Goal: Task Accomplishment & Management: Complete application form

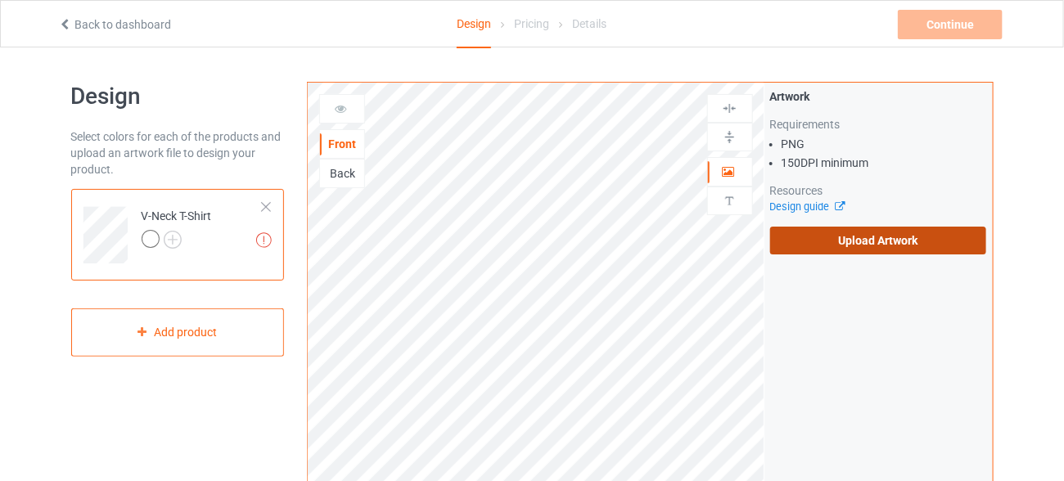
click at [841, 238] on label "Upload Artwork" at bounding box center [878, 241] width 217 height 28
click at [0, 0] on input "Upload Artwork" at bounding box center [0, 0] width 0 height 0
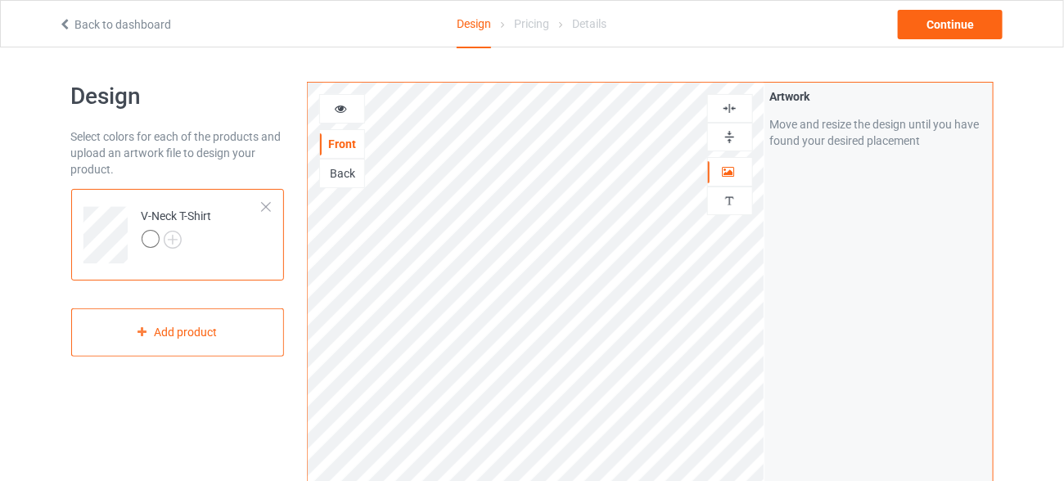
click at [146, 240] on div at bounding box center [151, 239] width 18 height 18
click at [174, 235] on img at bounding box center [173, 240] width 18 height 18
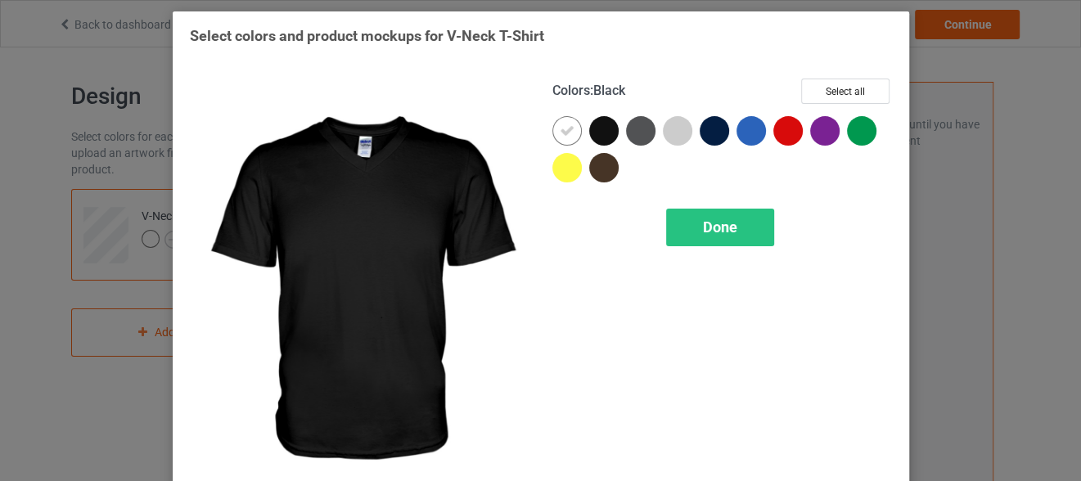
click at [603, 129] on div at bounding box center [603, 130] width 29 height 29
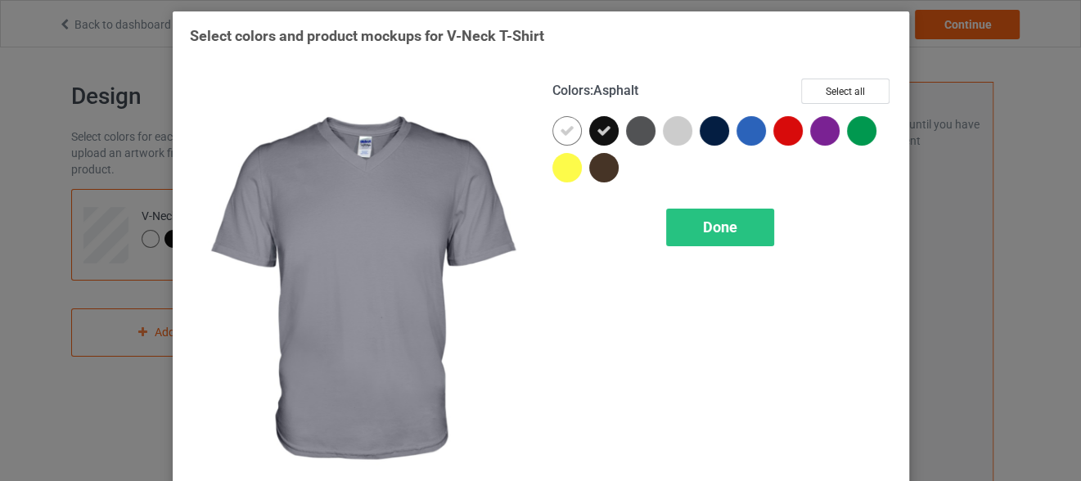
drag, startPoint x: 623, startPoint y: 128, endPoint x: 652, endPoint y: 128, distance: 29.5
click at [626, 128] on div at bounding box center [640, 130] width 29 height 29
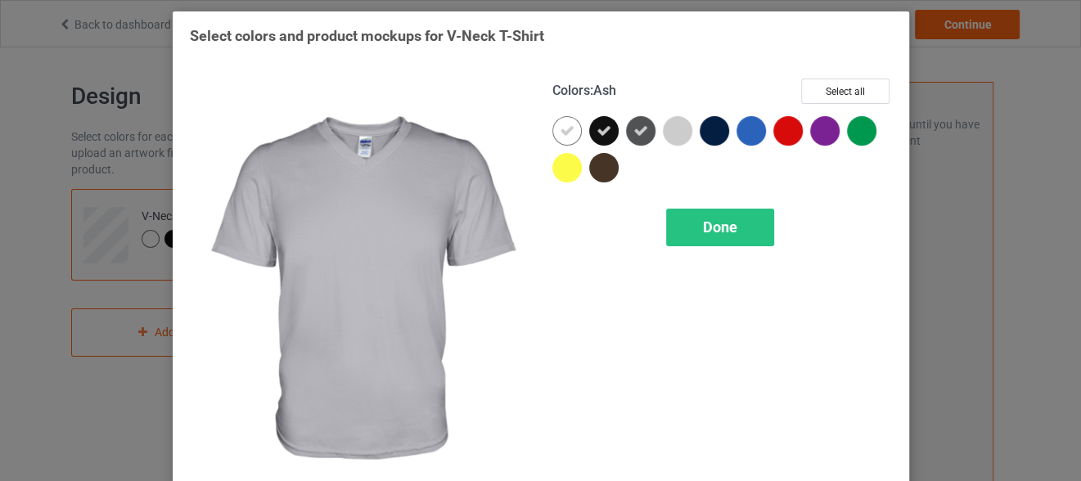
click at [678, 128] on div at bounding box center [677, 130] width 29 height 29
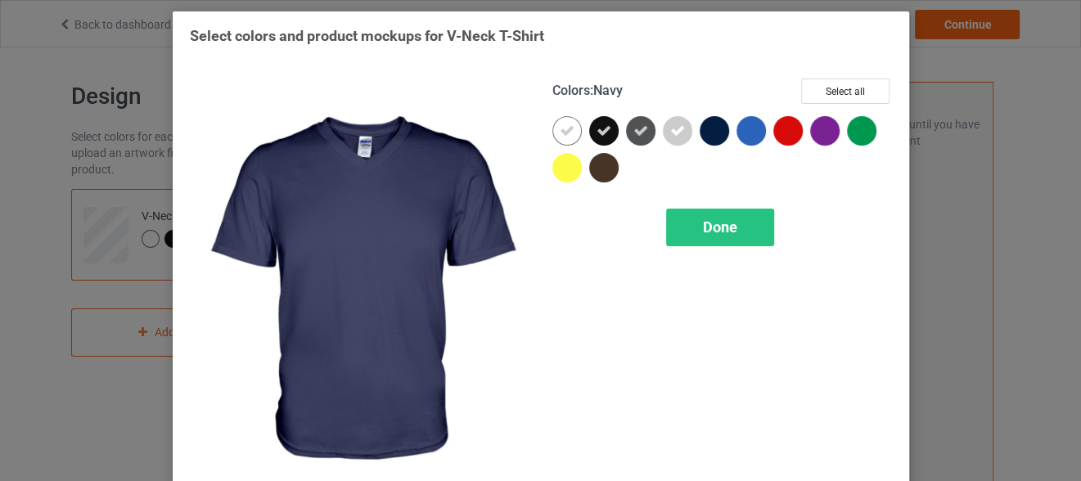
click at [709, 129] on div at bounding box center [714, 130] width 29 height 29
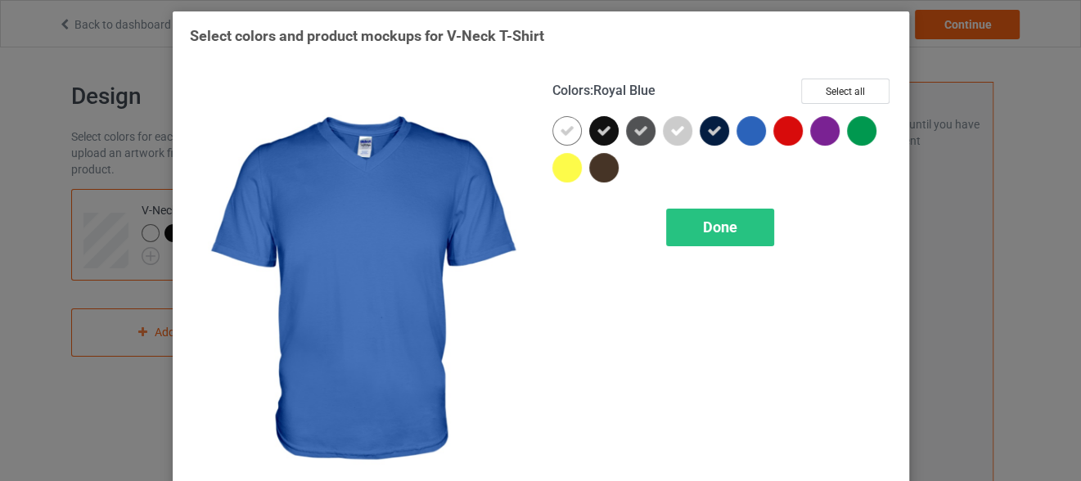
drag, startPoint x: 736, startPoint y: 126, endPoint x: 782, endPoint y: 131, distance: 46.9
click at [771, 130] on div at bounding box center [722, 153] width 340 height 74
click at [742, 131] on div at bounding box center [751, 130] width 29 height 29
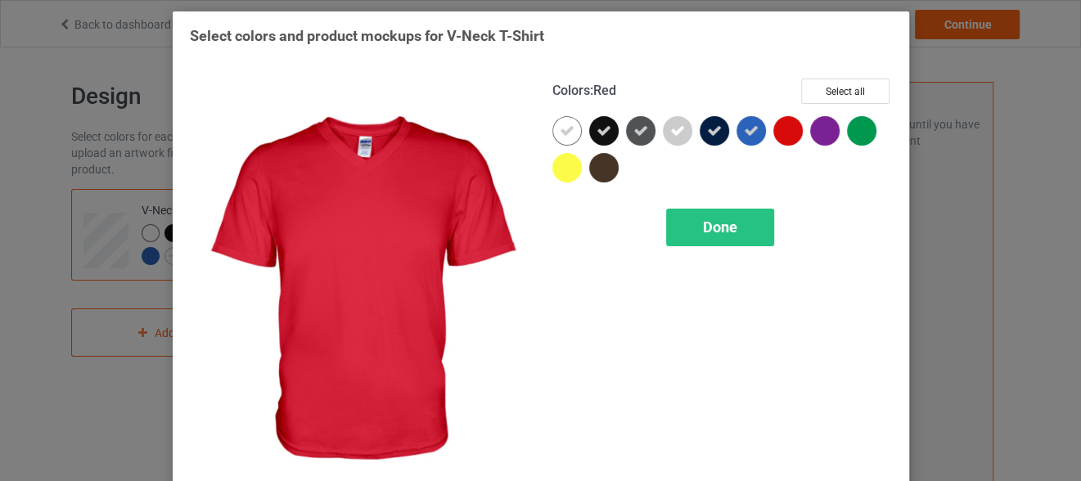
click at [791, 136] on div at bounding box center [787, 130] width 29 height 29
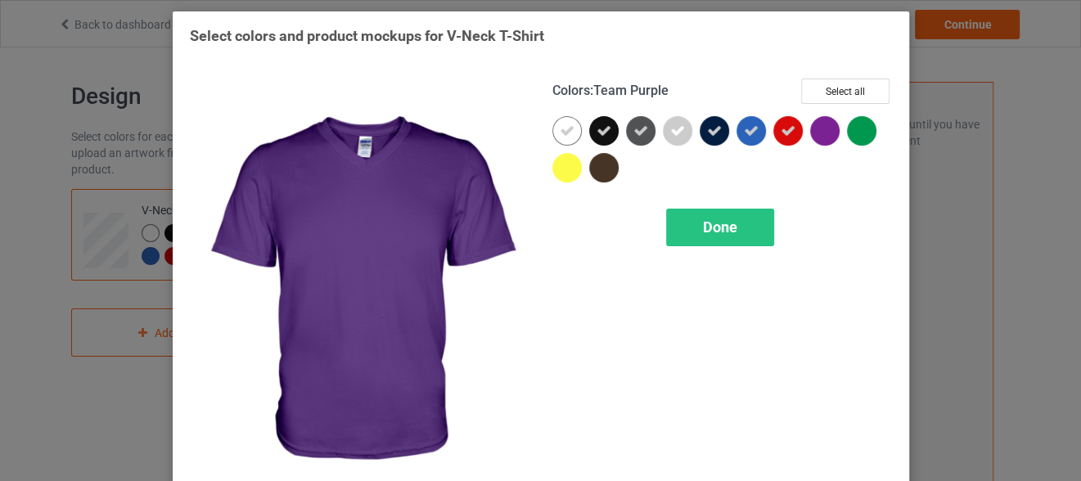
click at [818, 134] on div at bounding box center [824, 130] width 29 height 29
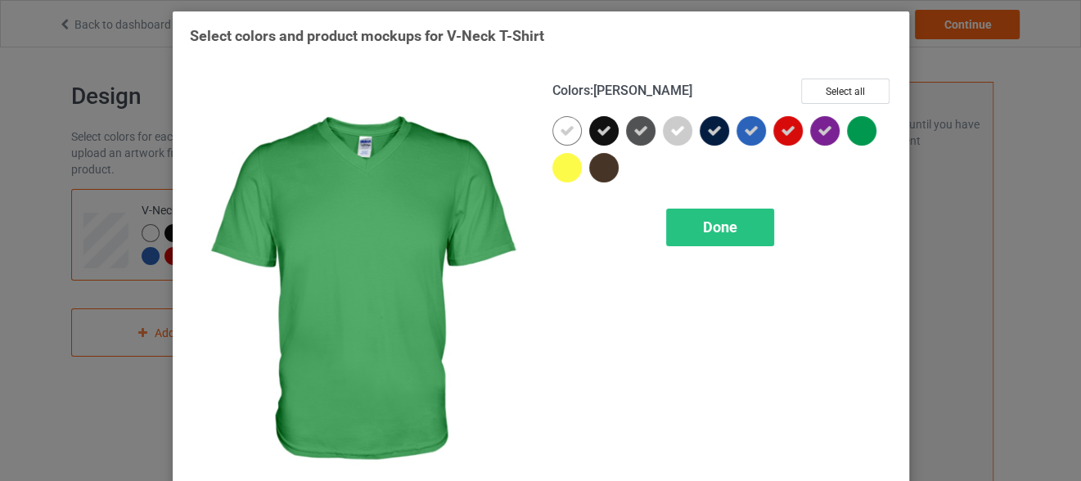
click at [852, 134] on div at bounding box center [861, 130] width 29 height 29
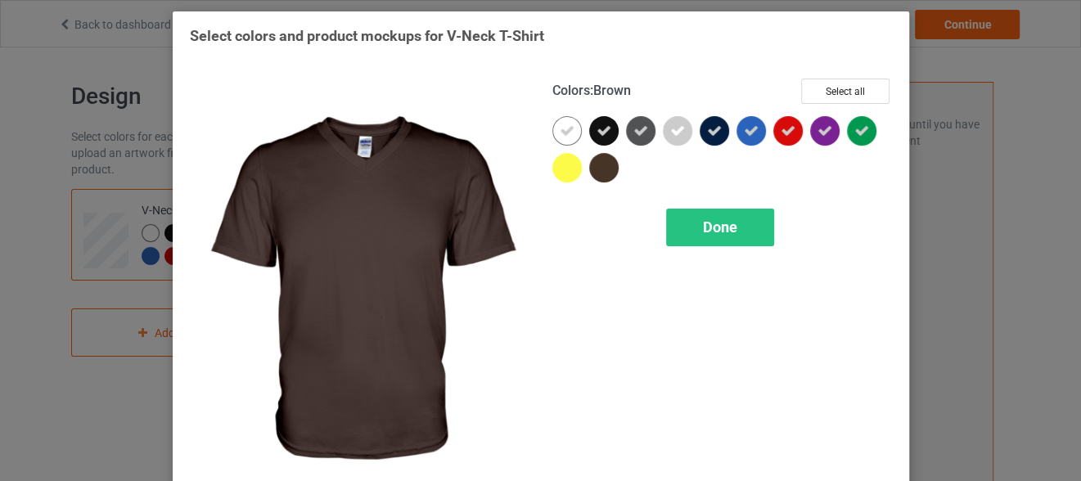
click at [589, 161] on div at bounding box center [603, 167] width 29 height 29
click at [687, 217] on div "Done" at bounding box center [720, 228] width 108 height 38
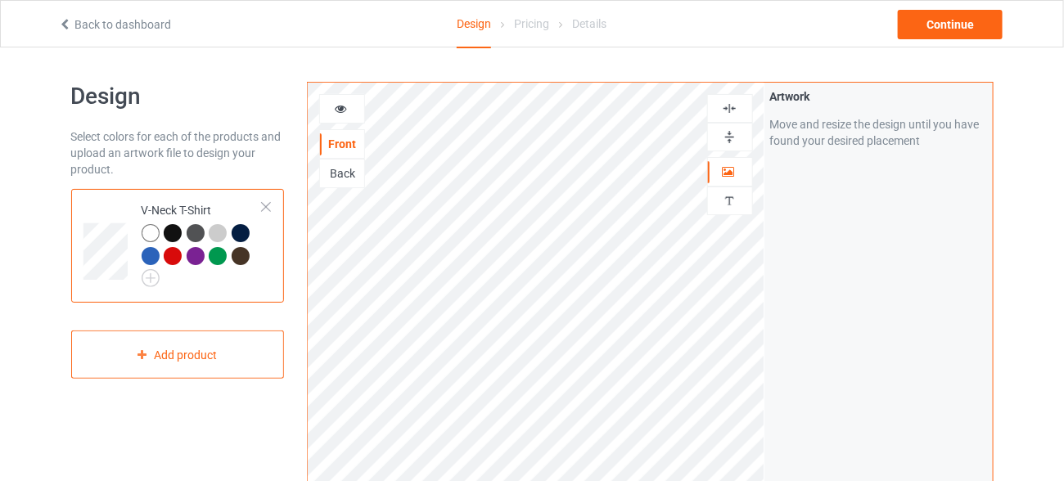
click at [167, 232] on div at bounding box center [173, 233] width 18 height 18
click at [184, 233] on div at bounding box center [175, 235] width 23 height 23
drag, startPoint x: 190, startPoint y: 233, endPoint x: 207, endPoint y: 233, distance: 17.2
click at [191, 232] on div at bounding box center [196, 233] width 18 height 18
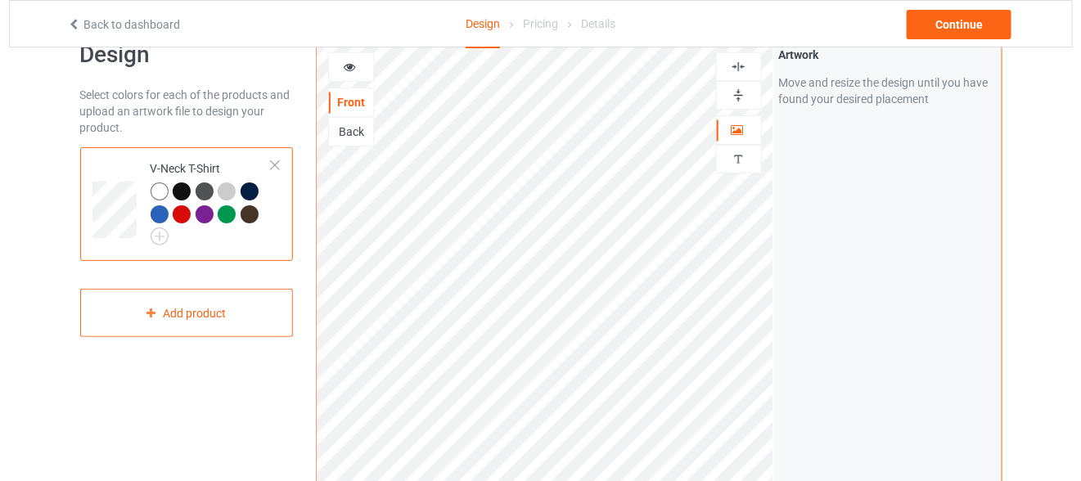
scroll to position [32, 0]
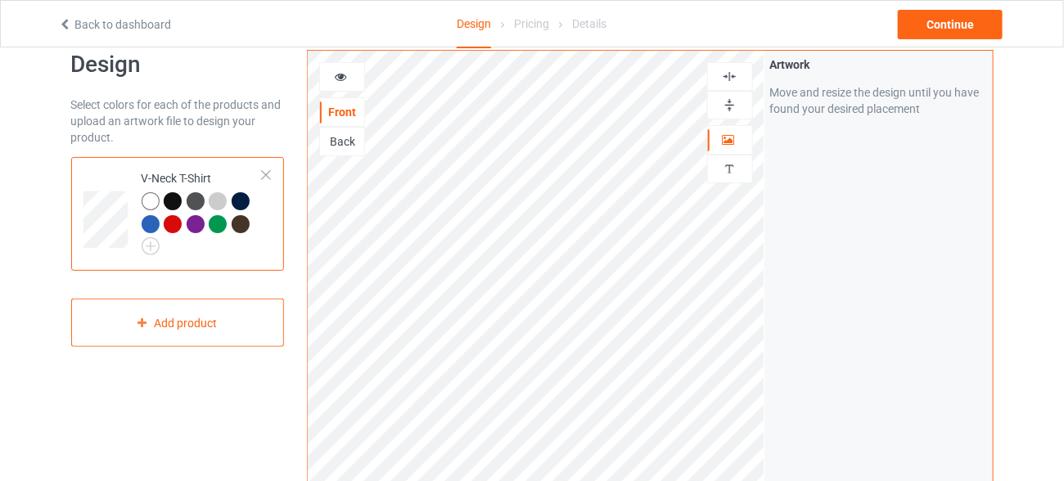
click at [171, 199] on div at bounding box center [173, 201] width 18 height 18
click at [150, 246] on img at bounding box center [151, 246] width 18 height 18
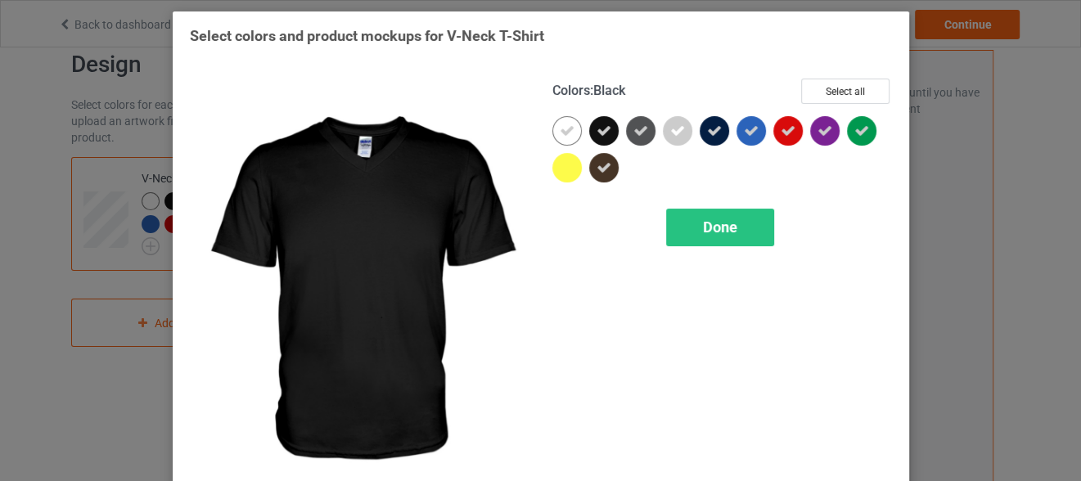
drag, startPoint x: 605, startPoint y: 128, endPoint x: 617, endPoint y: 125, distance: 12.7
click at [604, 128] on div at bounding box center [603, 130] width 29 height 29
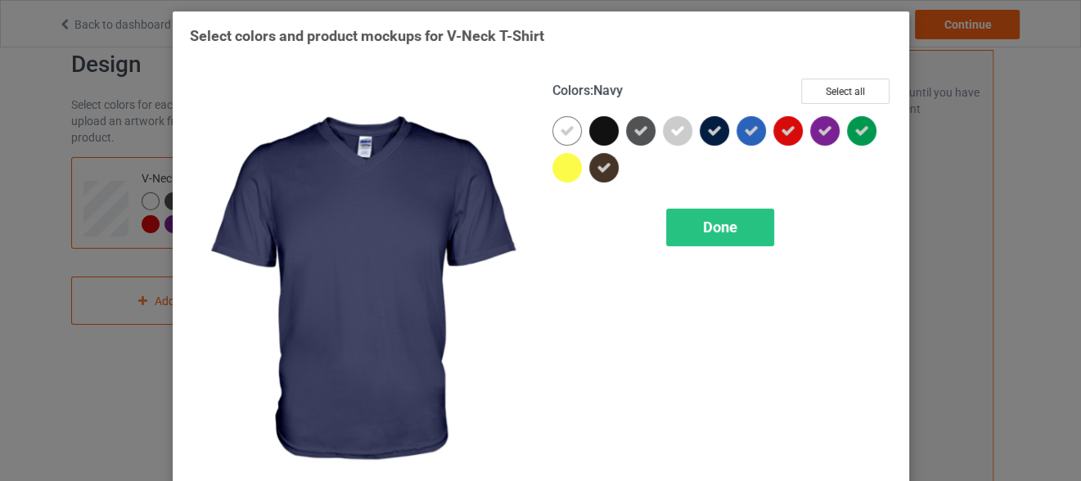
click at [707, 125] on icon at bounding box center [714, 131] width 15 height 15
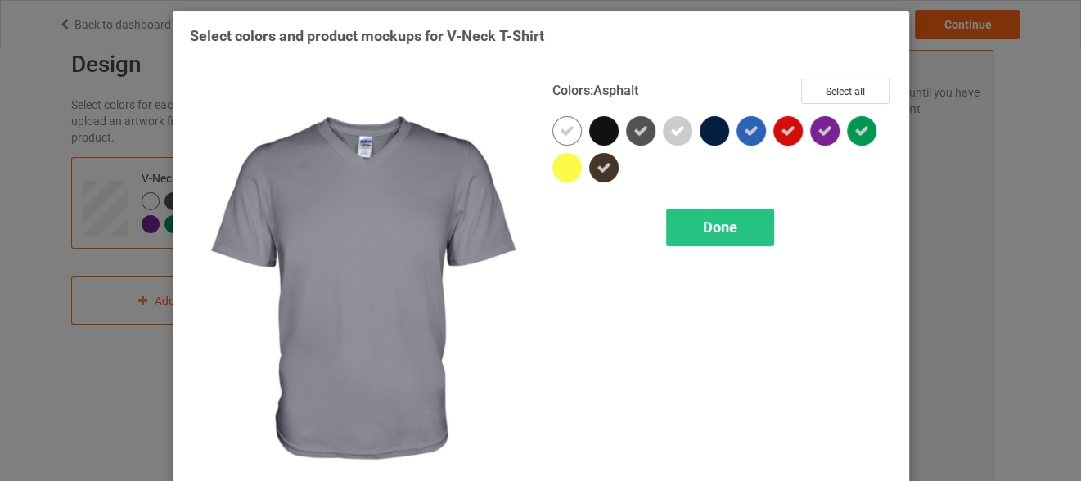
click at [634, 137] on div at bounding box center [640, 130] width 29 height 29
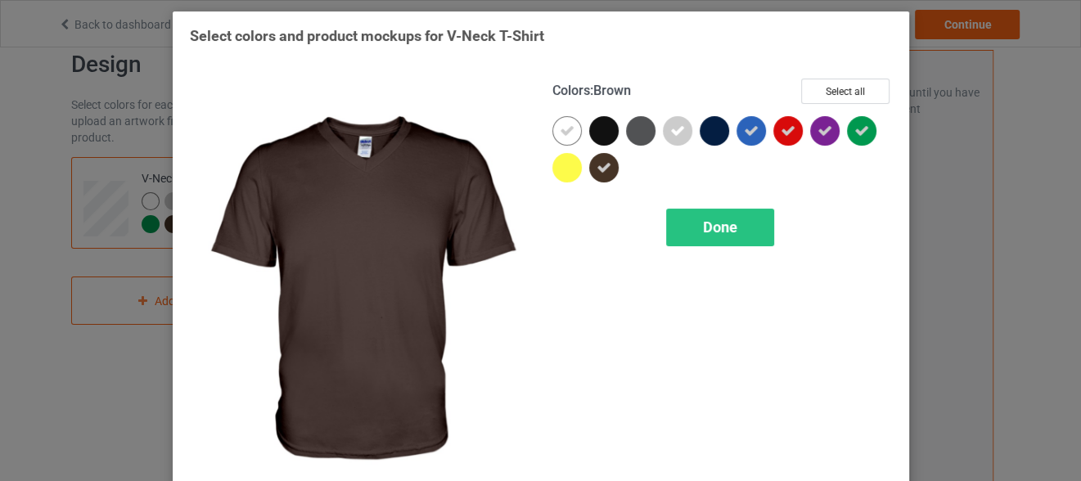
click at [597, 162] on icon at bounding box center [604, 167] width 15 height 15
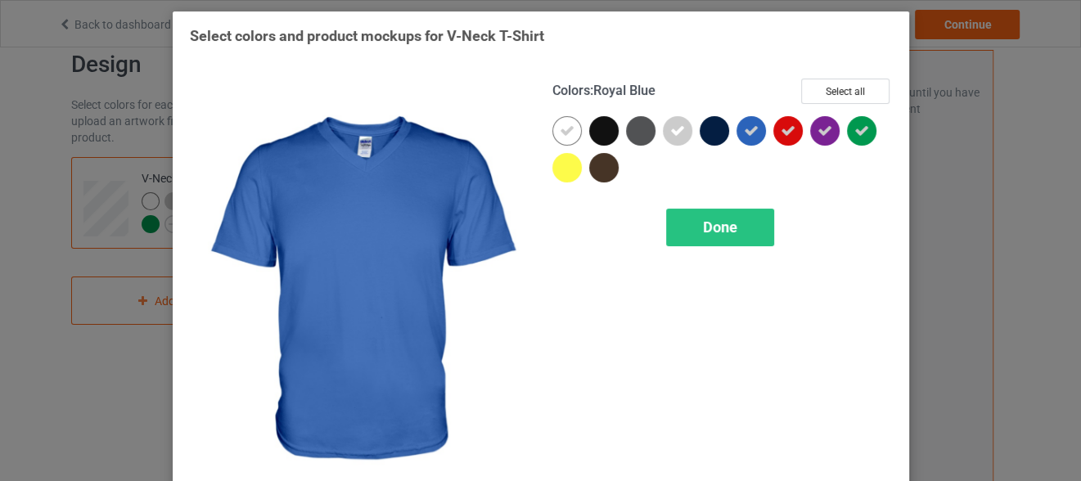
click at [744, 127] on icon at bounding box center [751, 131] width 15 height 15
click at [737, 129] on div at bounding box center [751, 130] width 29 height 29
click at [703, 225] on span "Done" at bounding box center [720, 227] width 34 height 17
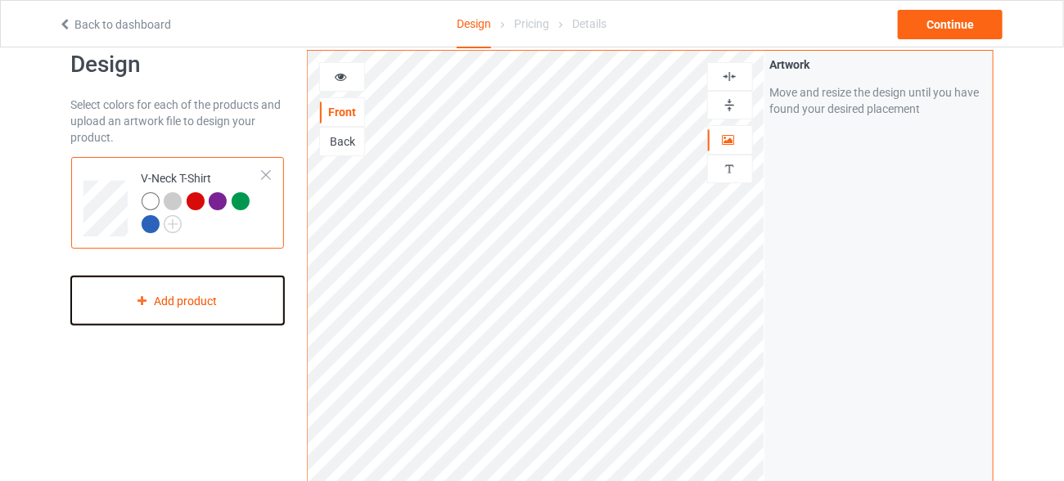
click at [205, 305] on div "Add product" at bounding box center [178, 301] width 214 height 48
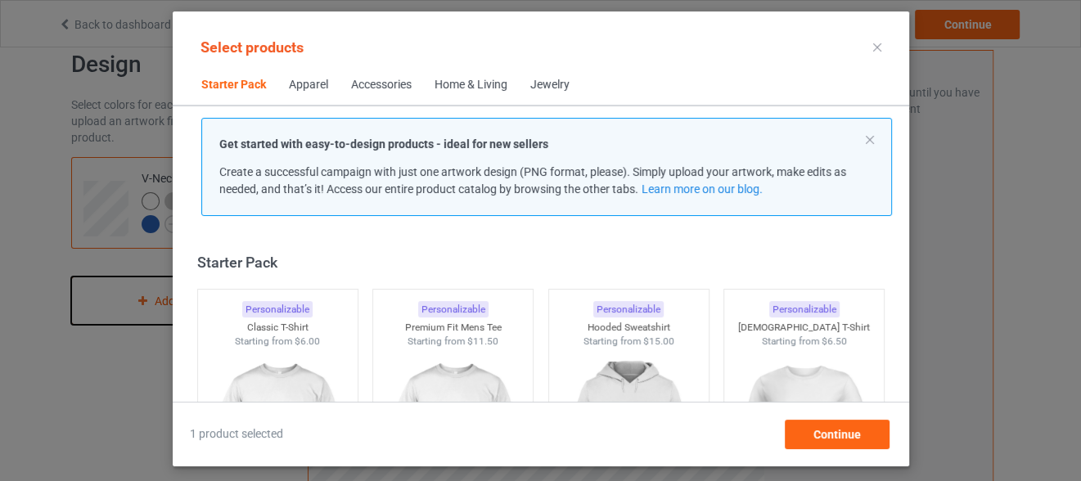
scroll to position [20, 0]
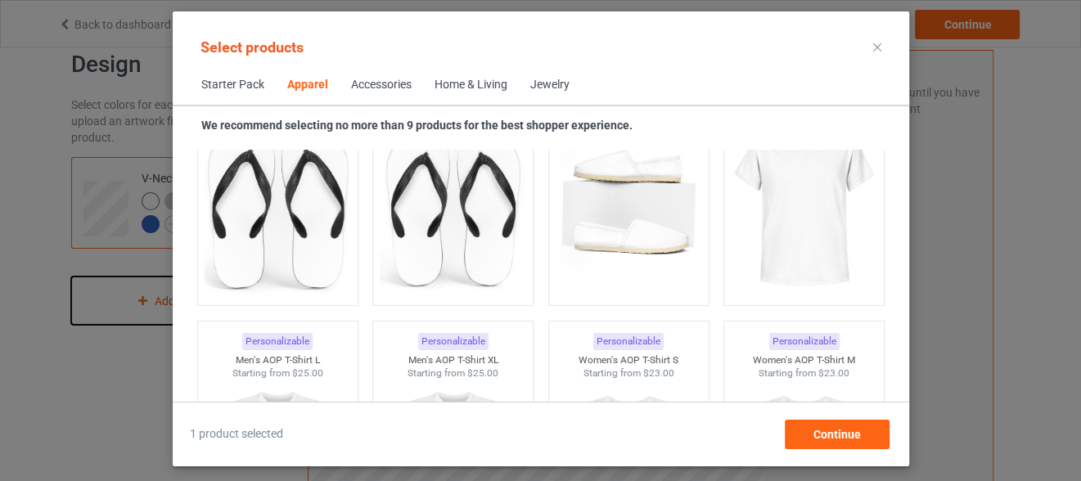
scroll to position [2611, 0]
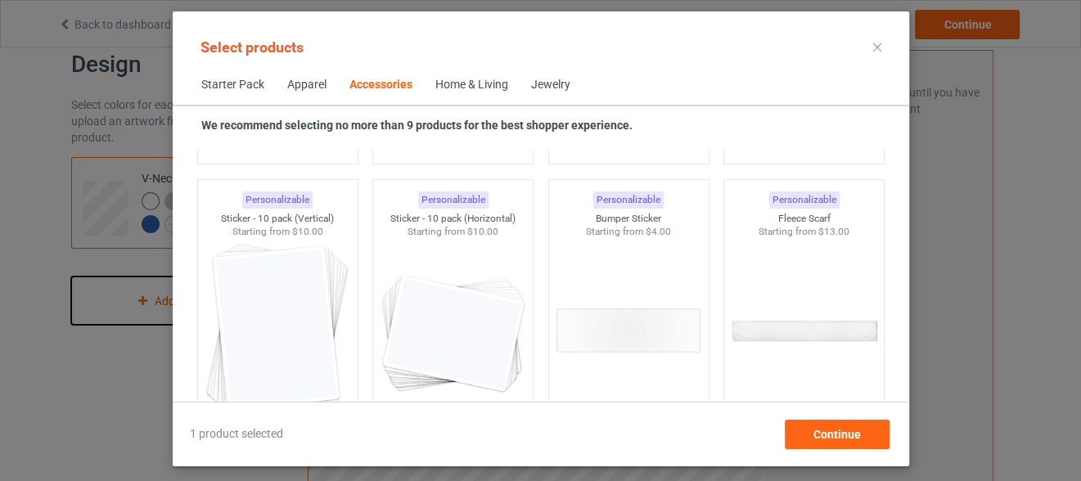
scroll to position [6277, 0]
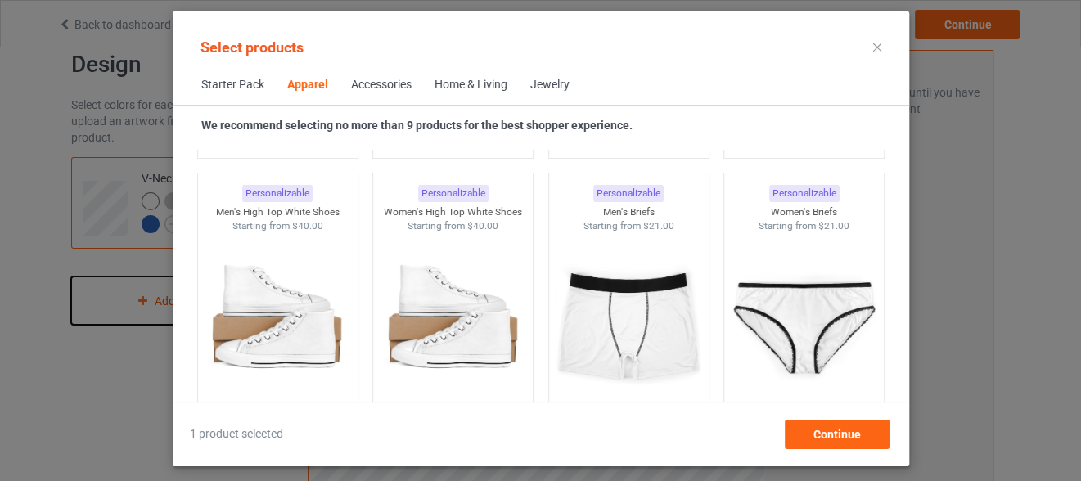
scroll to position [506, 0]
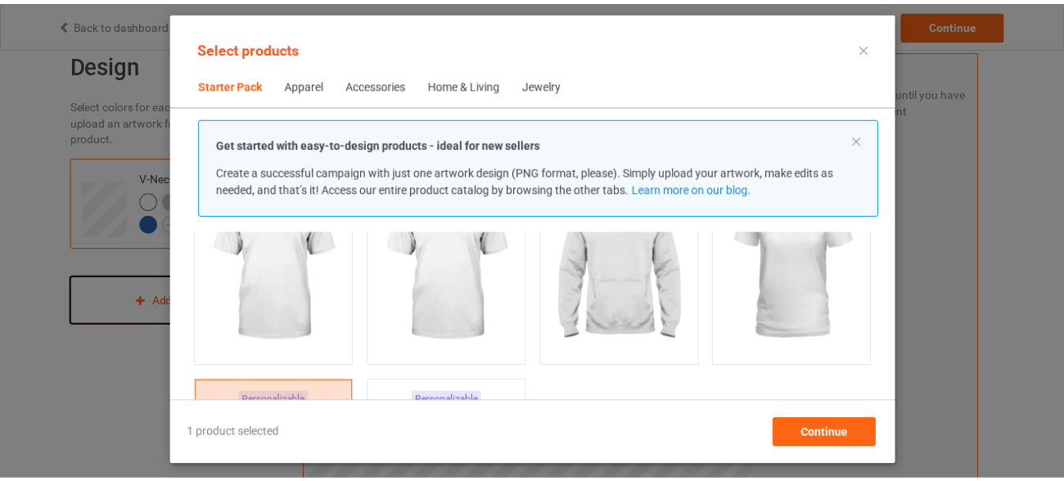
scroll to position [131, 0]
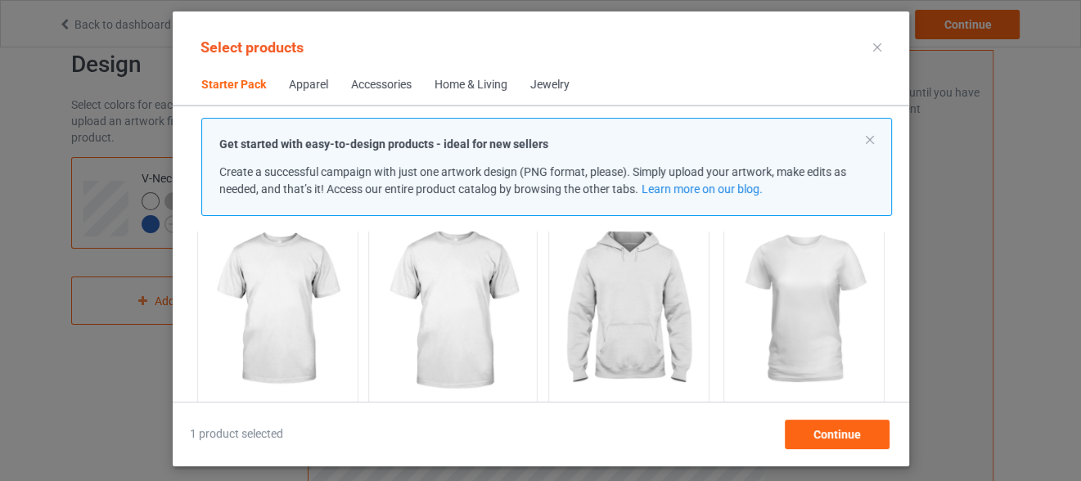
click at [448, 336] on img at bounding box center [453, 310] width 154 height 192
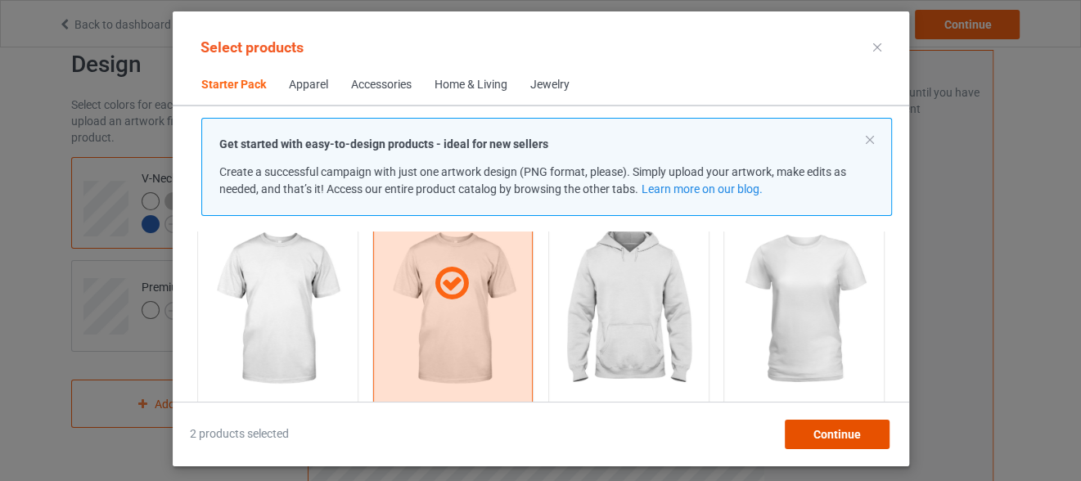
click at [827, 440] on span "Continue" at bounding box center [836, 434] width 47 height 13
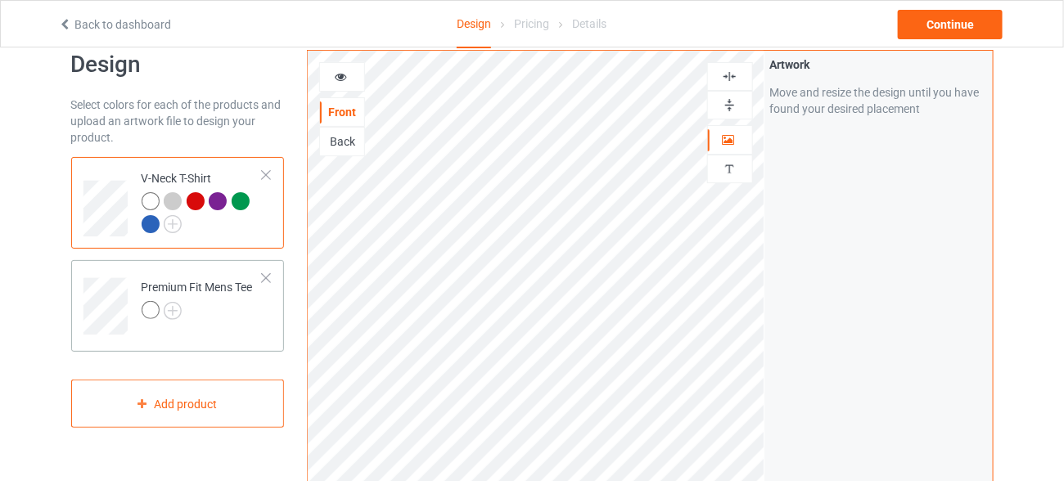
click at [151, 313] on div at bounding box center [151, 310] width 18 height 18
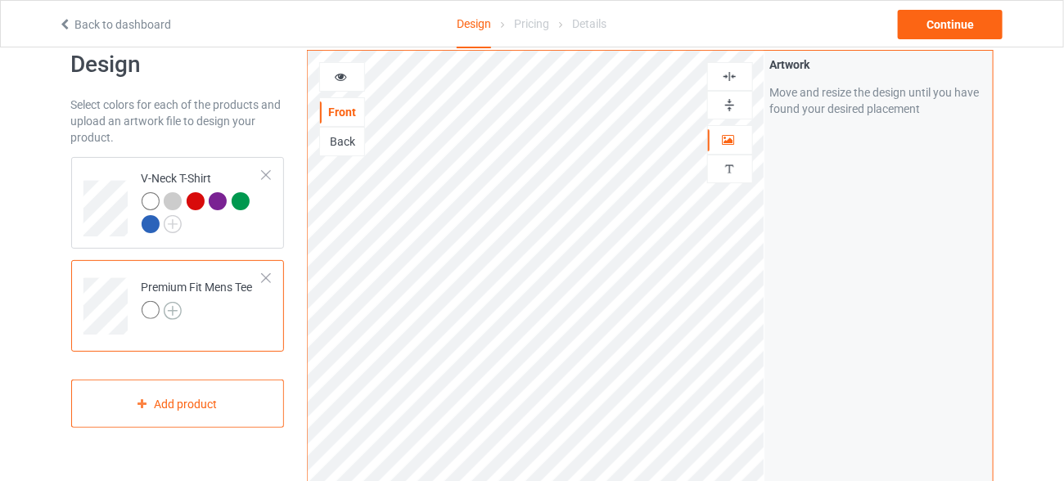
click at [173, 309] on img at bounding box center [173, 311] width 18 height 18
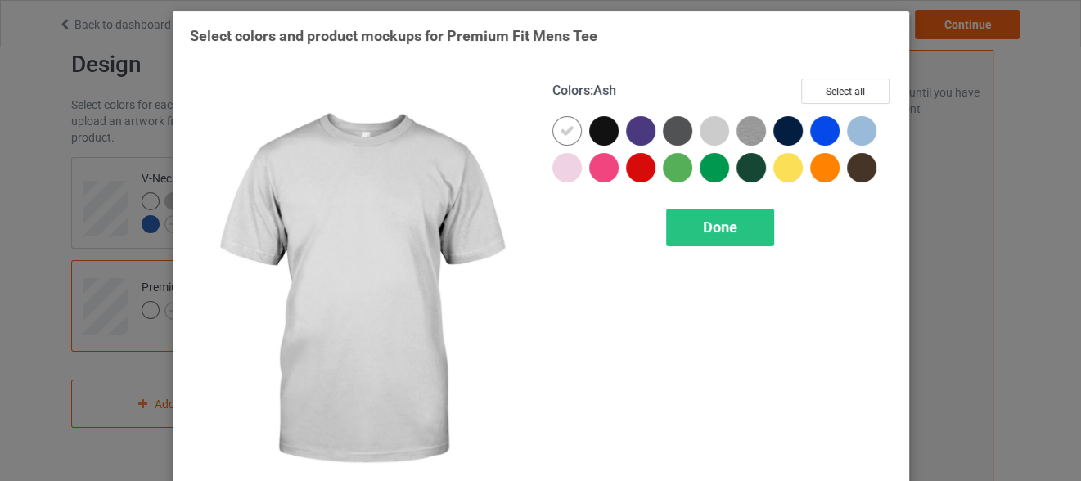
click at [709, 128] on div at bounding box center [714, 130] width 29 height 29
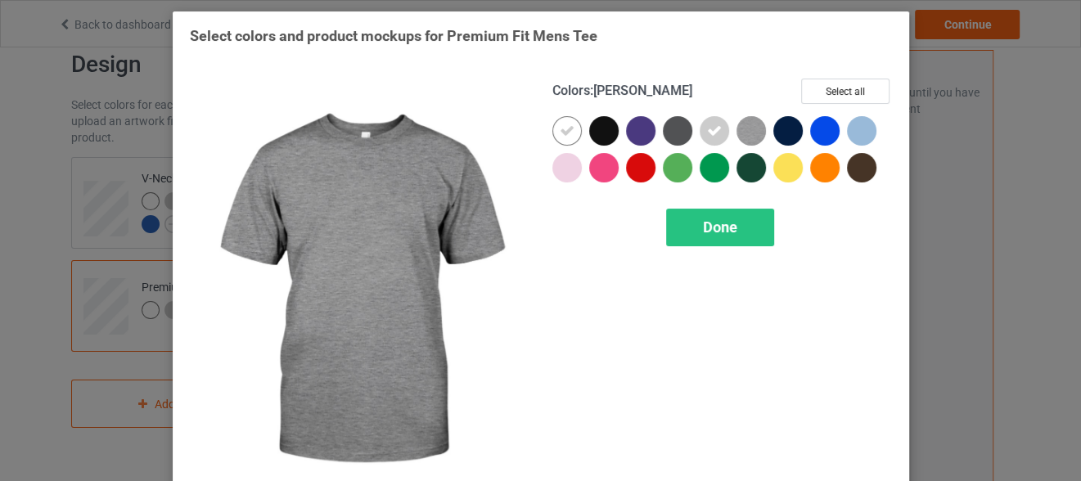
click at [741, 130] on img at bounding box center [751, 130] width 29 height 29
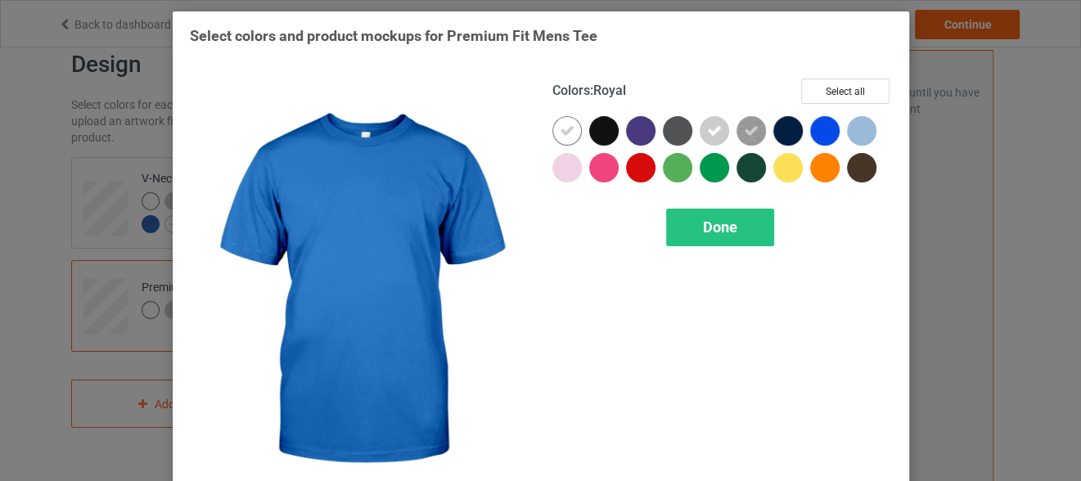
click at [817, 123] on div at bounding box center [824, 130] width 29 height 29
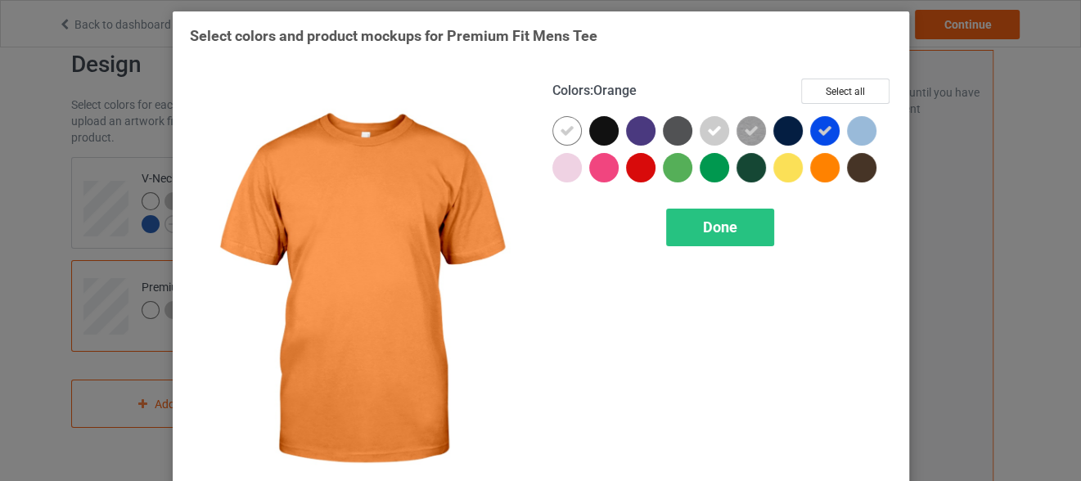
click at [813, 171] on div at bounding box center [824, 167] width 29 height 29
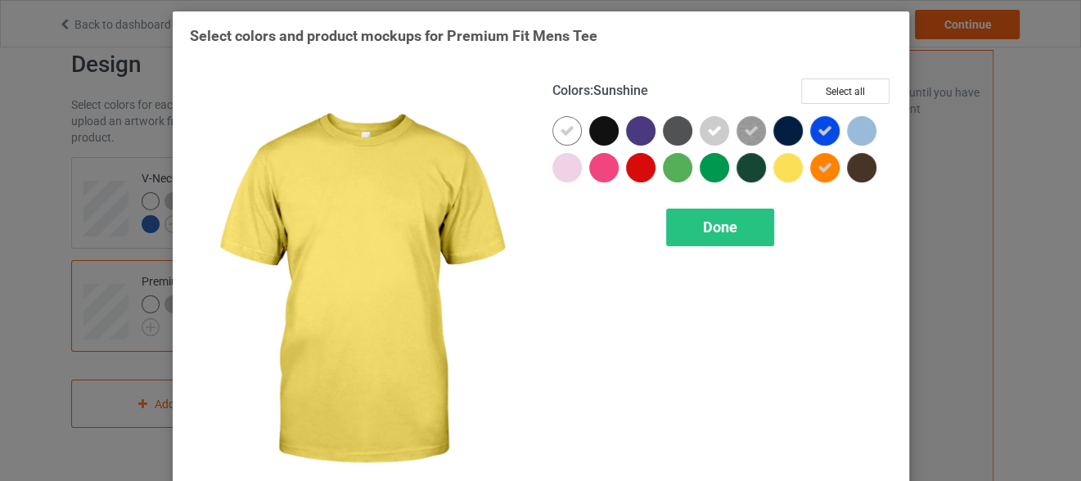
click at [797, 171] on div at bounding box center [791, 171] width 37 height 37
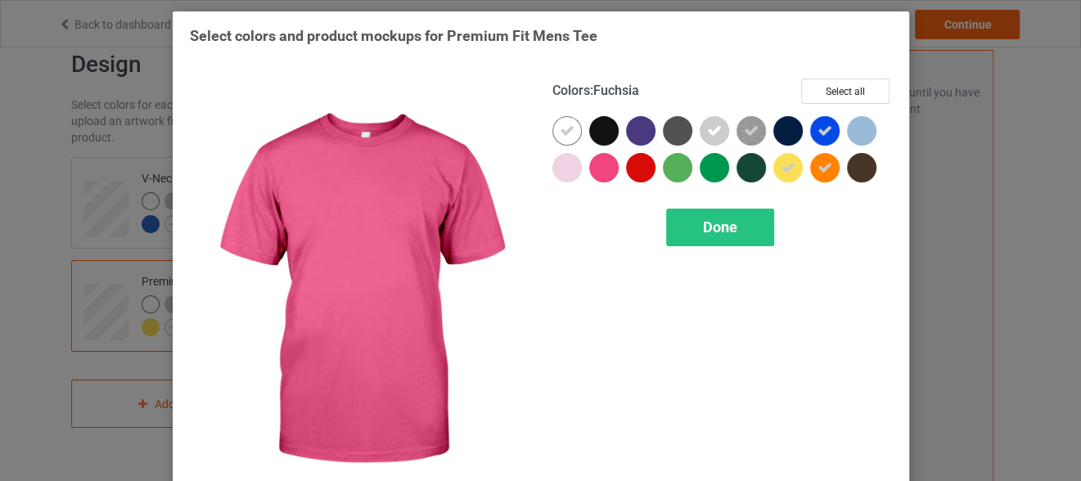
click at [598, 175] on div at bounding box center [603, 167] width 29 height 29
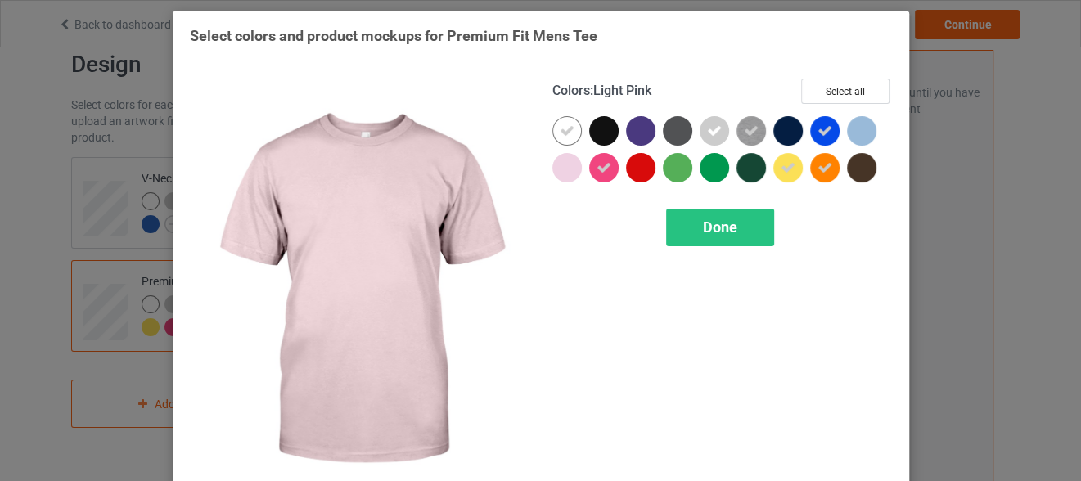
click at [560, 172] on div at bounding box center [566, 167] width 29 height 29
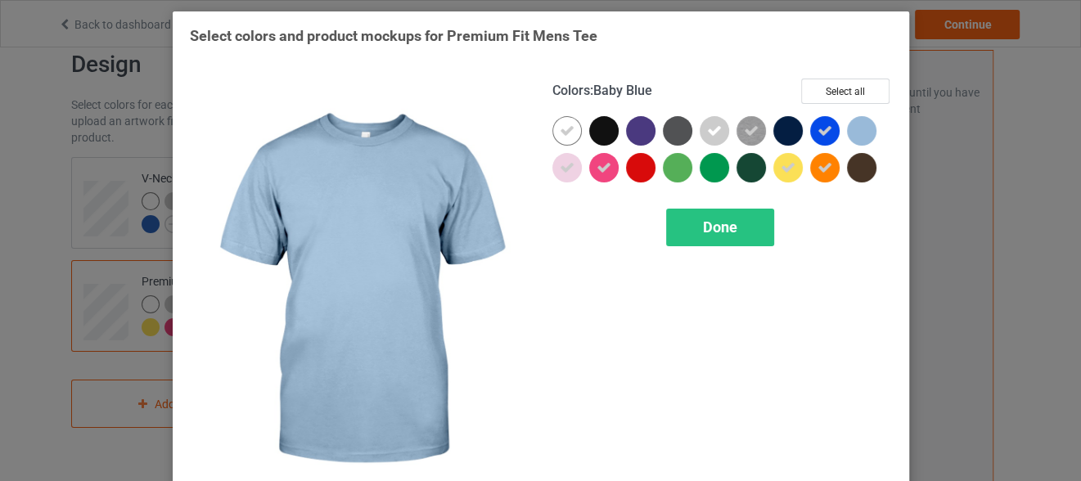
click at [860, 138] on div at bounding box center [861, 130] width 29 height 29
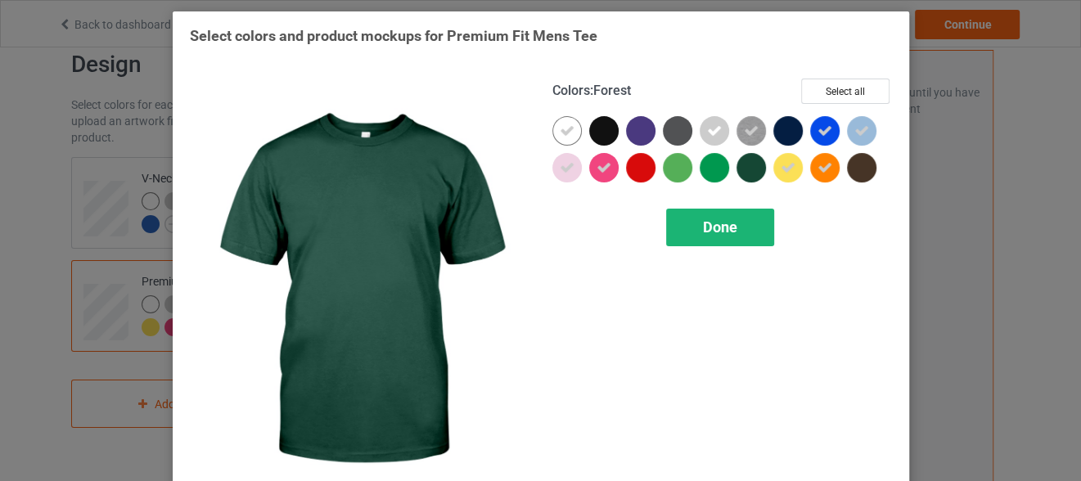
click at [703, 223] on span "Done" at bounding box center [720, 227] width 34 height 17
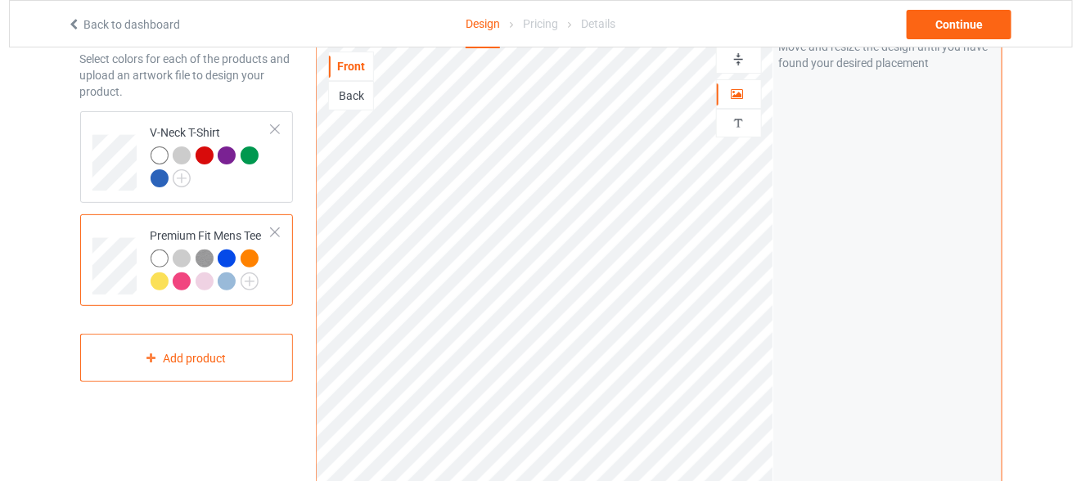
scroll to position [81, 0]
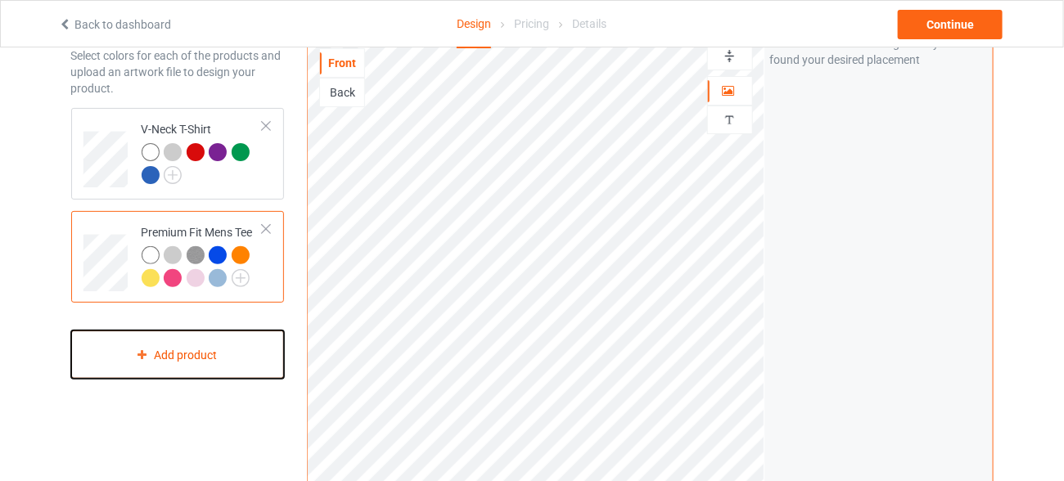
click at [200, 364] on div "Add product" at bounding box center [178, 355] width 214 height 48
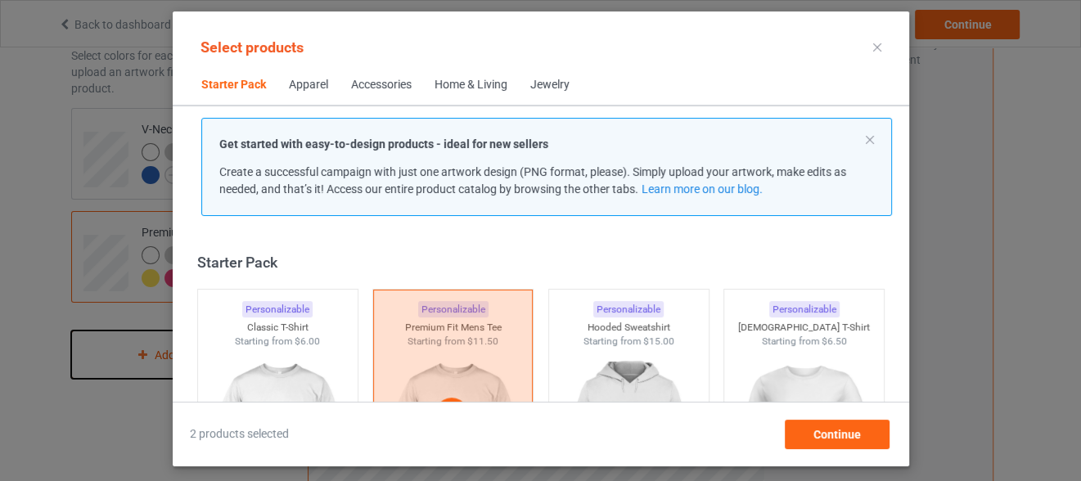
scroll to position [20, 0]
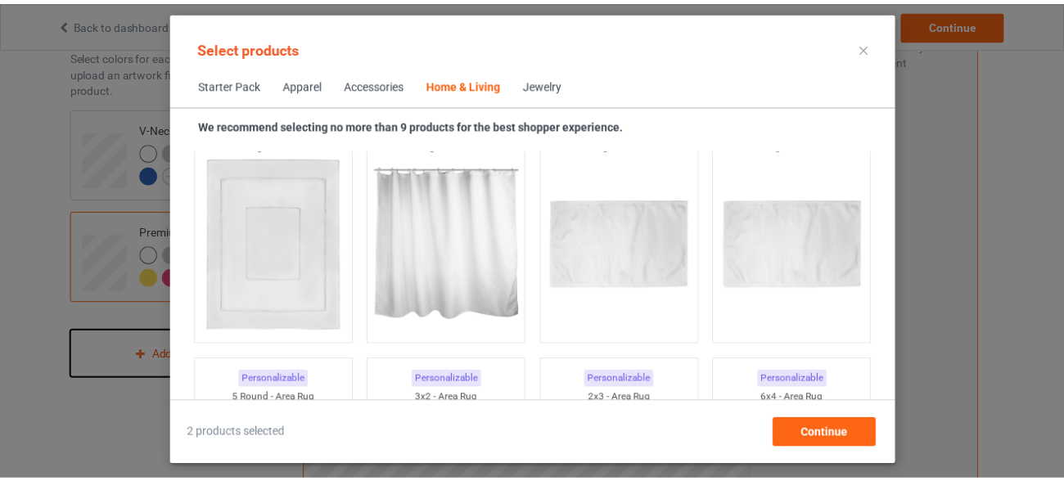
scroll to position [9047, 0]
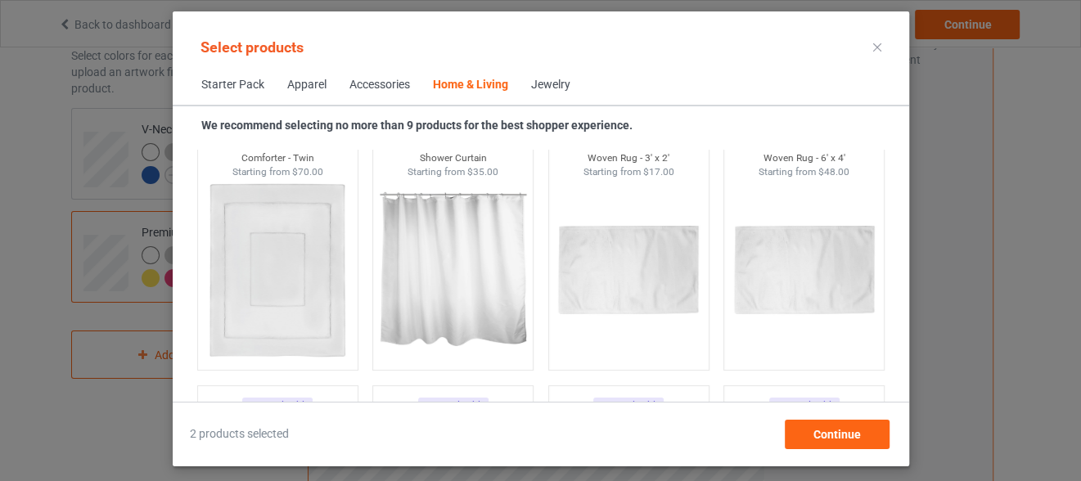
click at [876, 36] on div at bounding box center [877, 47] width 29 height 26
click at [877, 47] on div at bounding box center [877, 47] width 29 height 26
click at [876, 47] on icon at bounding box center [877, 47] width 8 height 8
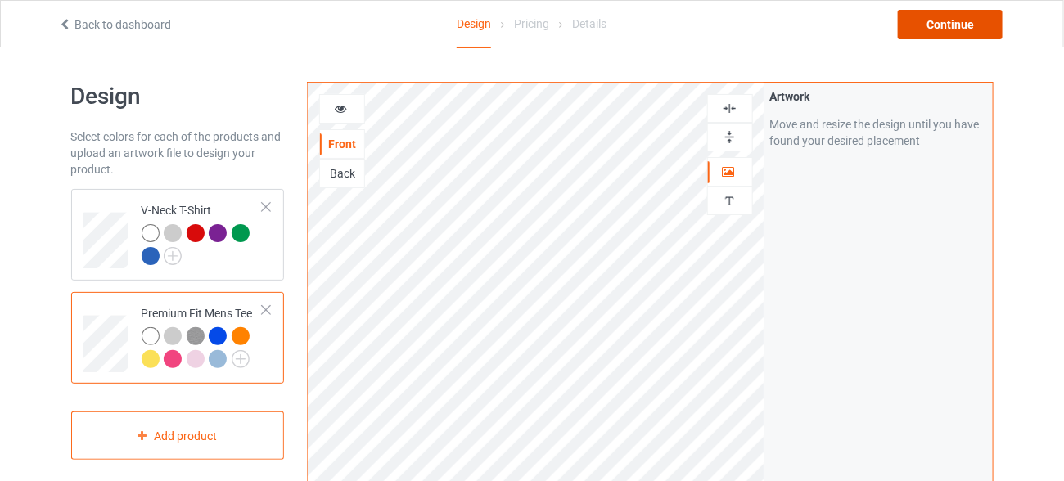
click at [944, 23] on div "Continue" at bounding box center [950, 24] width 105 height 29
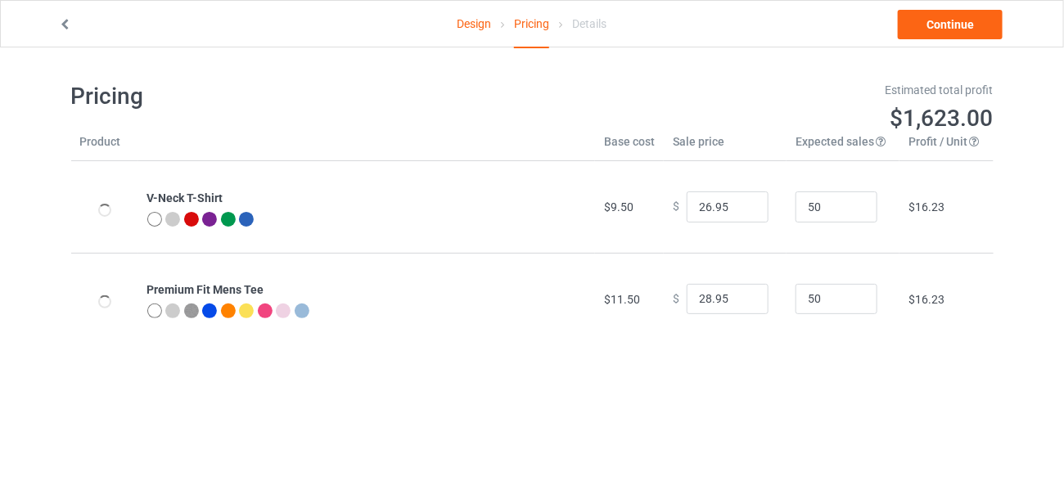
click at [935, 111] on span "$1,623.00" at bounding box center [941, 118] width 103 height 27
click at [935, 110] on span "$1,623.00" at bounding box center [941, 118] width 103 height 27
click at [934, 90] on div "Estimated total profit" at bounding box center [768, 90] width 450 height 16
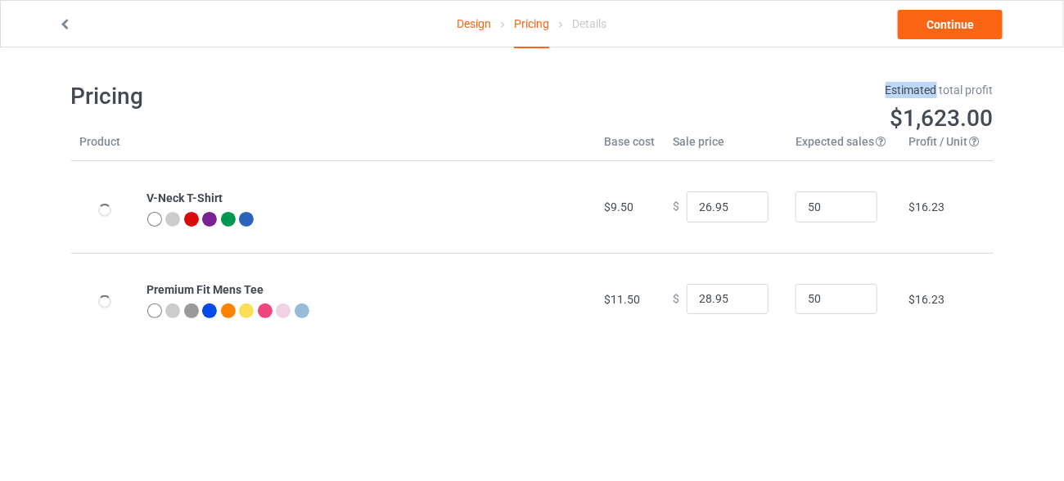
click at [934, 90] on div "Estimated total profit" at bounding box center [768, 90] width 450 height 16
click at [977, 107] on span "$1,623.00" at bounding box center [941, 118] width 103 height 27
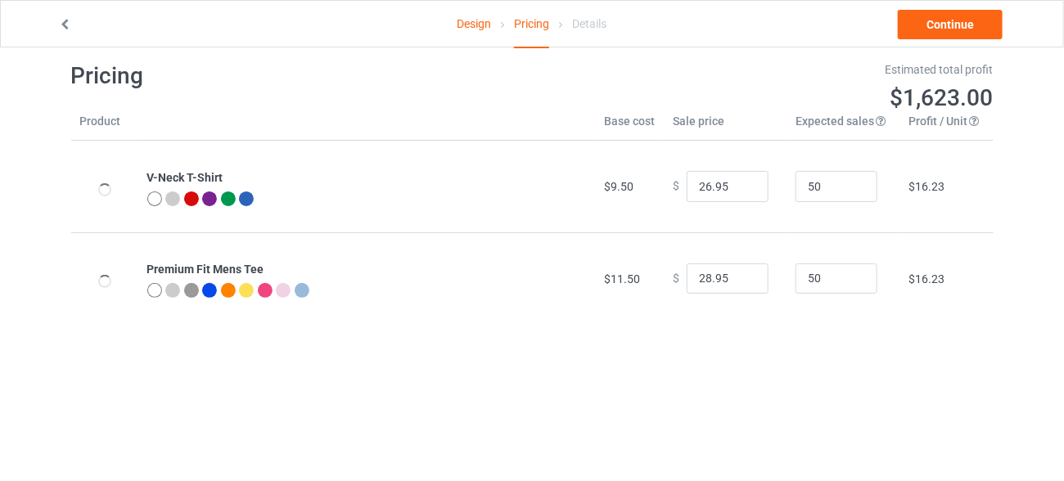
scroll to position [47, 0]
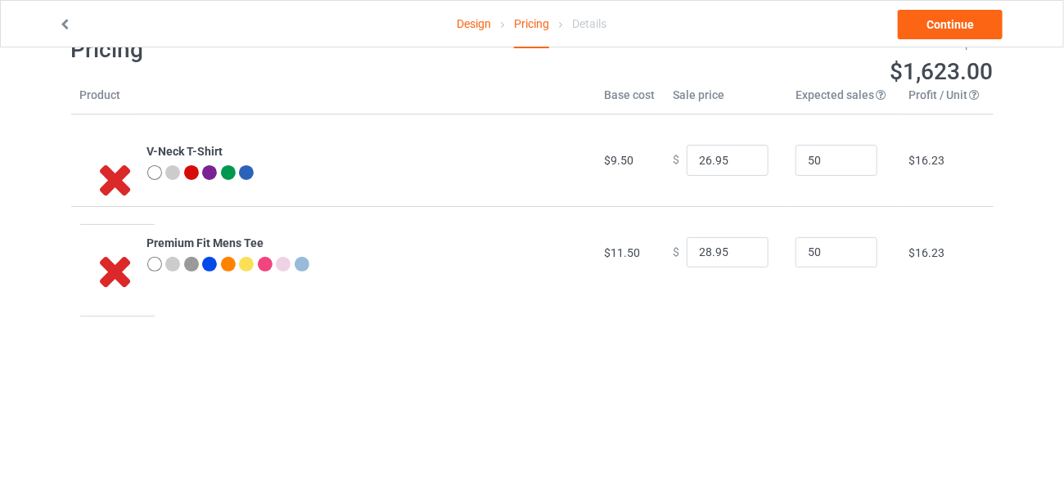
click at [119, 176] on icon at bounding box center [116, 178] width 54 height 46
click at [701, 161] on input "26.95" at bounding box center [728, 160] width 82 height 31
click at [704, 162] on input "26.95" at bounding box center [728, 160] width 82 height 31
click at [701, 155] on input "26.95" at bounding box center [728, 160] width 82 height 31
drag, startPoint x: 696, startPoint y: 155, endPoint x: 718, endPoint y: 156, distance: 21.3
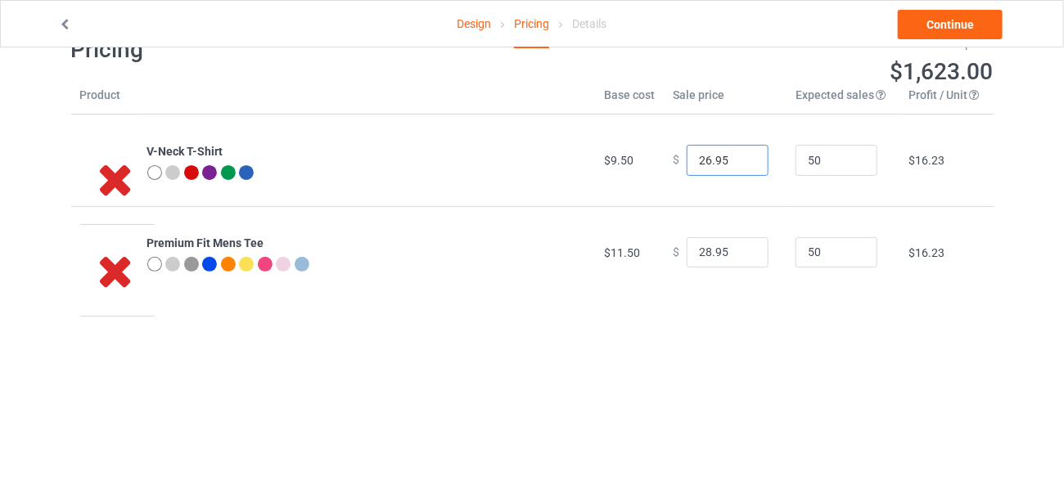
click at [718, 156] on input "26.95" at bounding box center [728, 160] width 82 height 31
click at [698, 155] on input "26.95" at bounding box center [728, 160] width 82 height 31
click at [703, 156] on input "26.95" at bounding box center [728, 160] width 82 height 31
type input "20.95"
click at [699, 250] on input "28.95" at bounding box center [728, 252] width 82 height 31
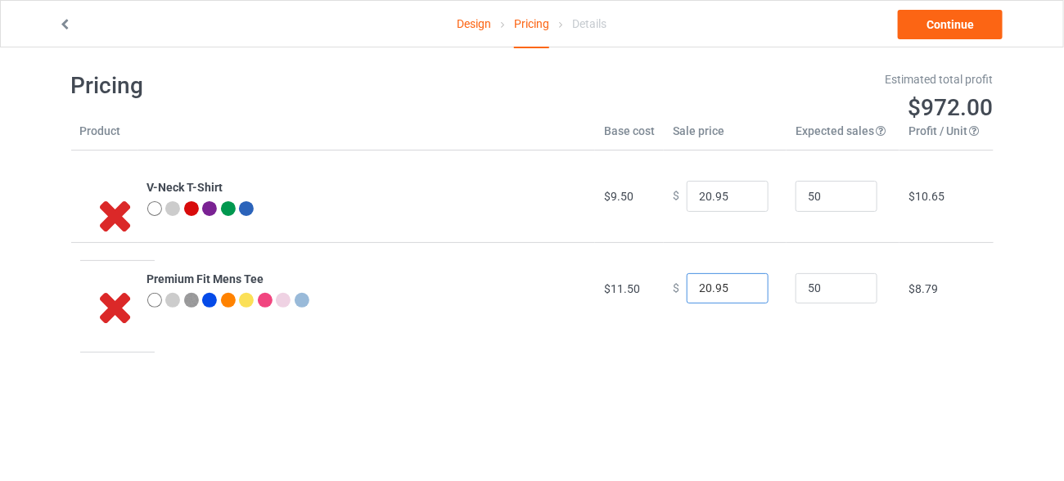
scroll to position [0, 0]
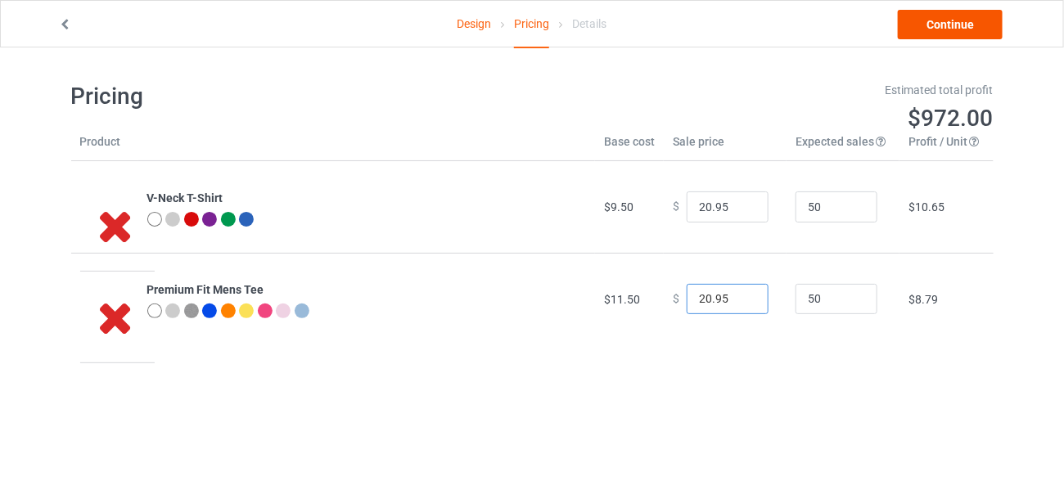
type input "20.95"
click at [942, 21] on link "Continue" at bounding box center [950, 24] width 105 height 29
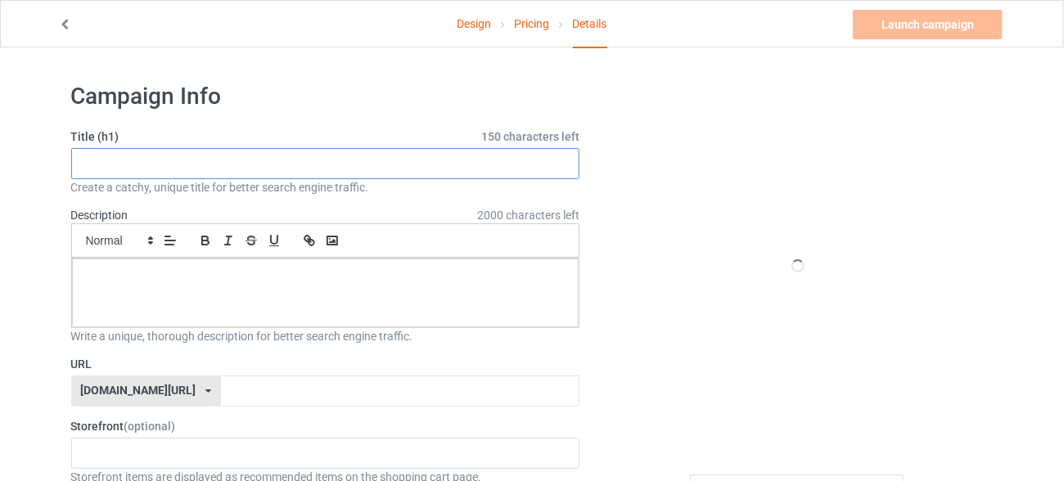
click at [352, 160] on input "text" at bounding box center [325, 163] width 509 height 31
click at [335, 172] on input "text" at bounding box center [325, 163] width 509 height 31
click at [357, 169] on input "text" at bounding box center [325, 163] width 509 height 31
paste input "I'm a Book Dragon, Not a Bookworm"
click at [356, 164] on input "I'm a Book Dragon, Not a Bookworm T-shirt" at bounding box center [325, 163] width 509 height 31
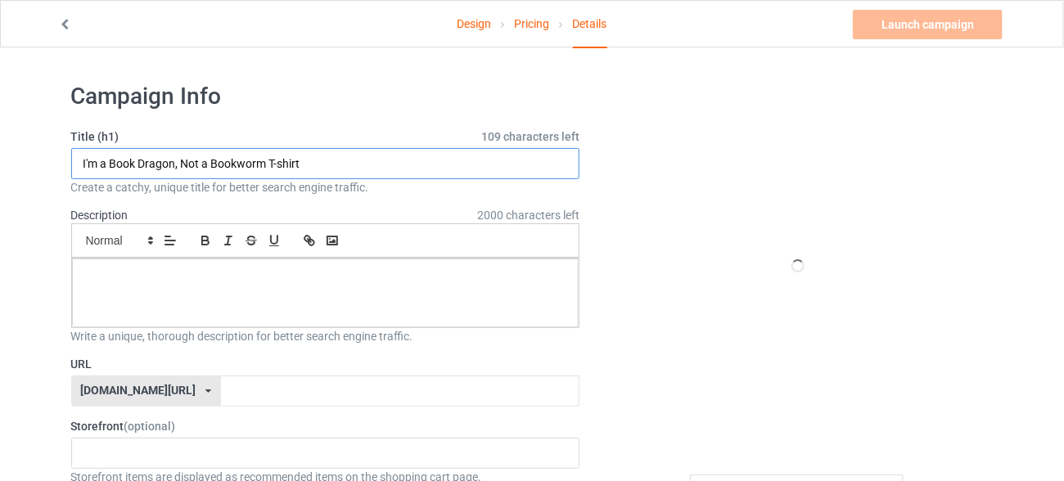
click at [356, 164] on input "I'm a Book Dragon, Not a Bookworm T-shirt" at bounding box center [325, 163] width 509 height 31
type input "I'm a Book Dragon, Not a Bookworm T-shirt"
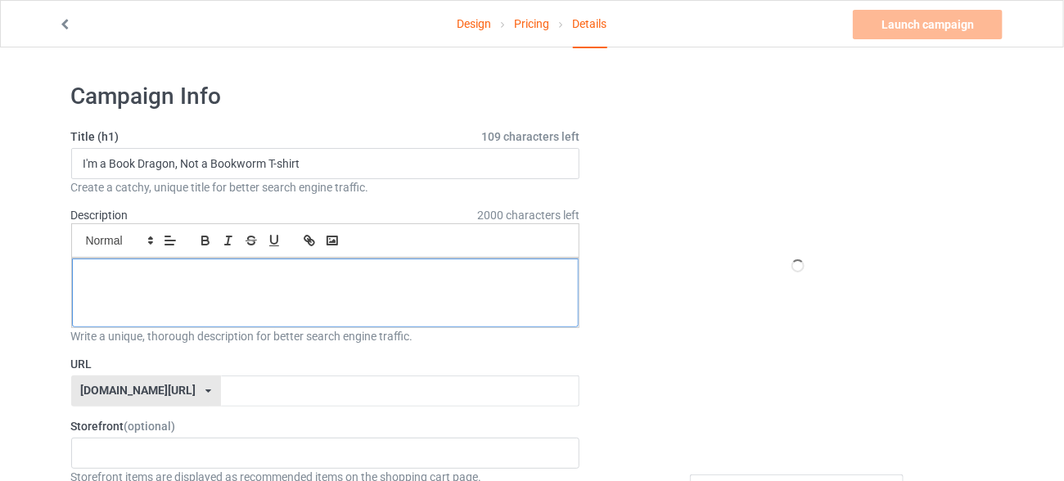
click at [309, 275] on p at bounding box center [325, 277] width 481 height 16
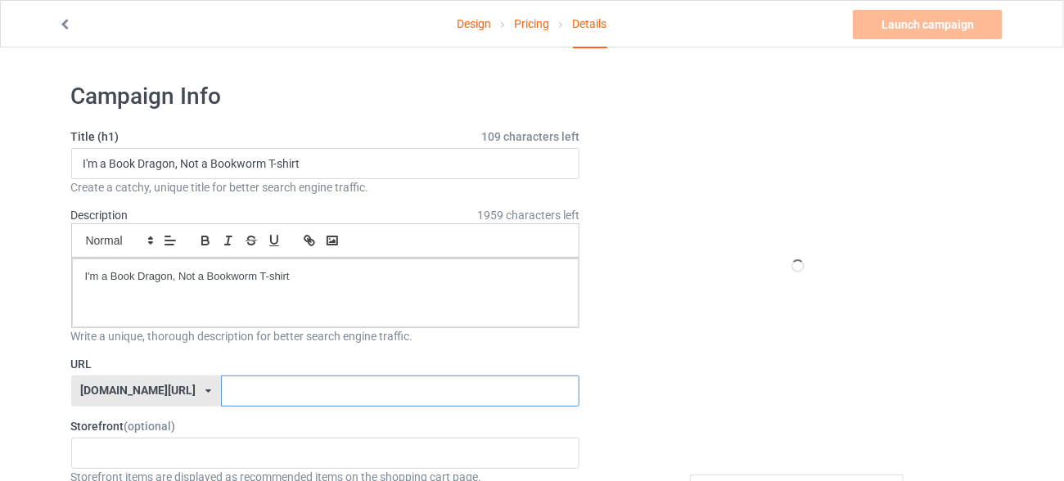
click at [429, 385] on input "text" at bounding box center [400, 391] width 358 height 31
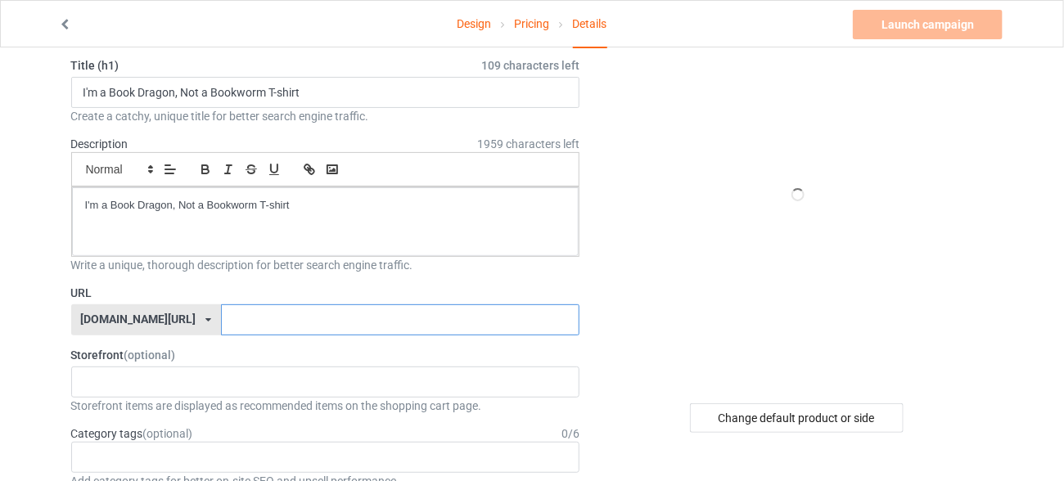
scroll to position [69, 0]
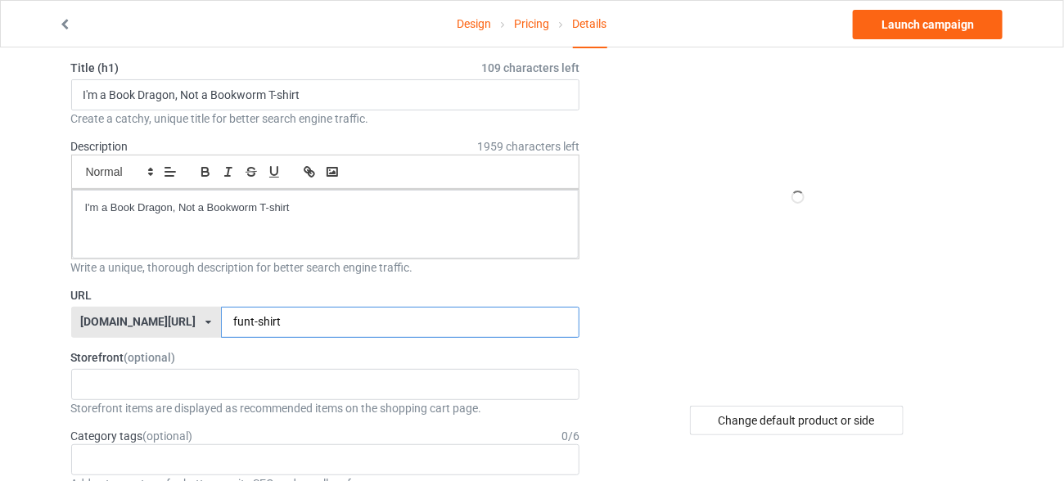
drag, startPoint x: 210, startPoint y: 323, endPoint x: 179, endPoint y: 325, distance: 30.3
click at [221, 325] on input "funt-shirt" at bounding box center [400, 322] width 358 height 31
click at [239, 325] on input "shirt" at bounding box center [400, 322] width 358 height 31
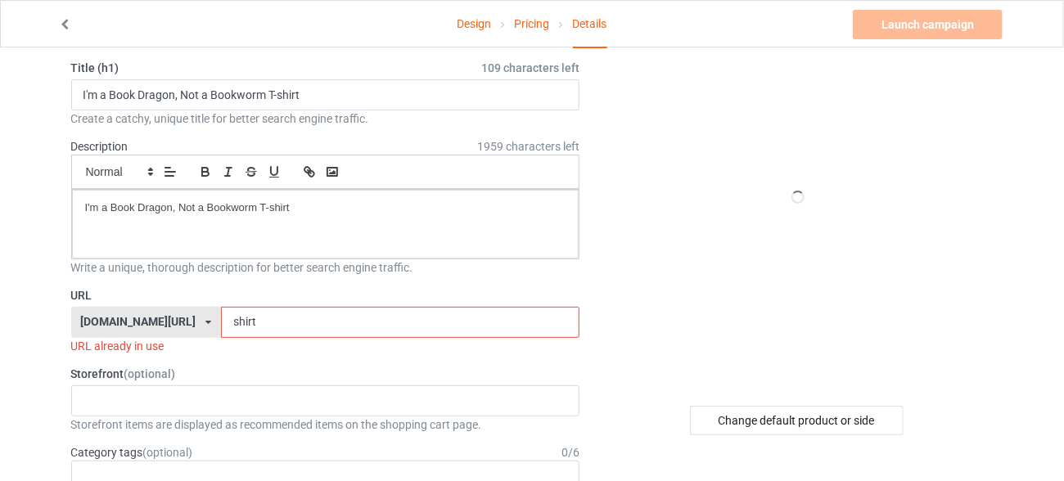
drag, startPoint x: 268, startPoint y: 325, endPoint x: 313, endPoint y: 311, distance: 47.1
click at [269, 325] on input "shirt" at bounding box center [400, 322] width 358 height 31
click at [221, 318] on input "shirtts" at bounding box center [400, 322] width 358 height 31
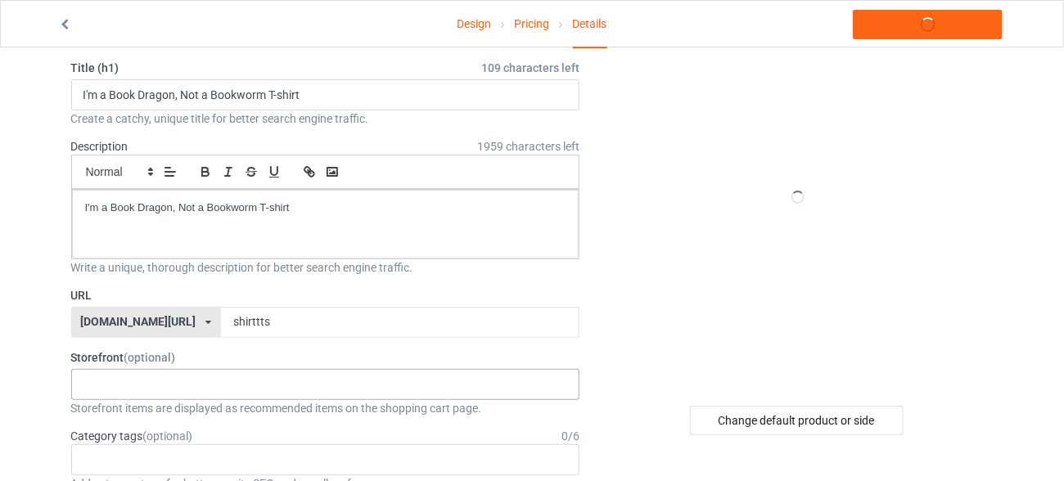
click at [162, 388] on div "No result found" at bounding box center [325, 384] width 509 height 31
click at [221, 323] on input "shirttts" at bounding box center [400, 322] width 358 height 31
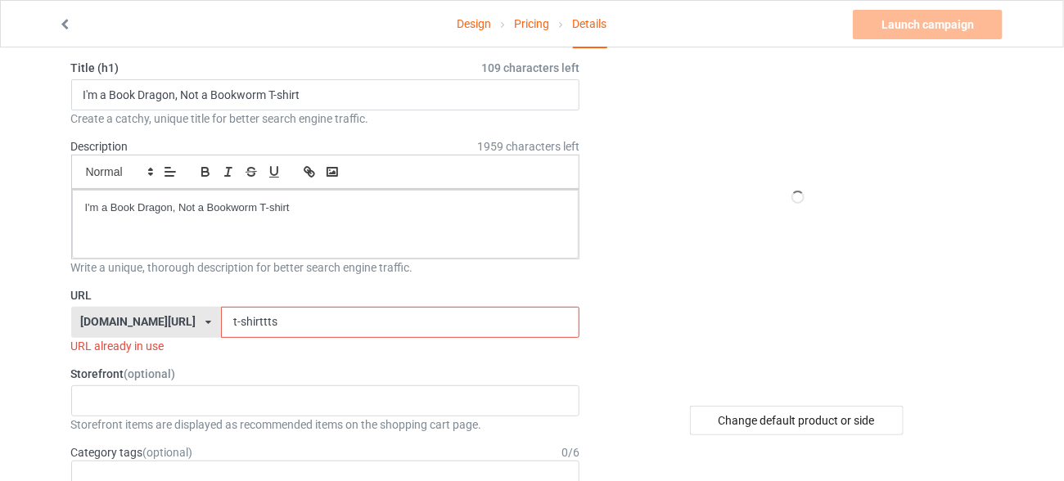
click at [223, 324] on input "t-shirttts" at bounding box center [400, 322] width 358 height 31
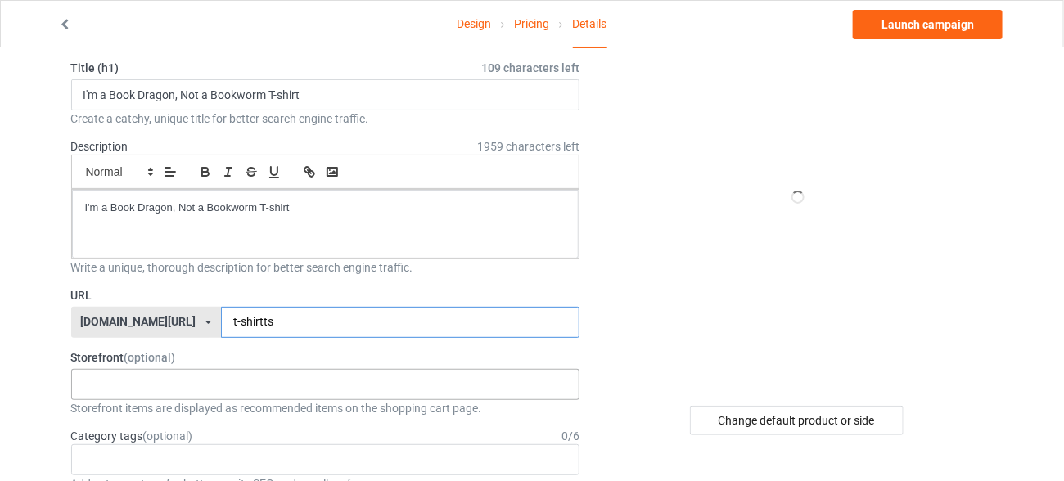
type input "t-shirtts"
click at [205, 394] on div "No result found" at bounding box center [325, 384] width 509 height 31
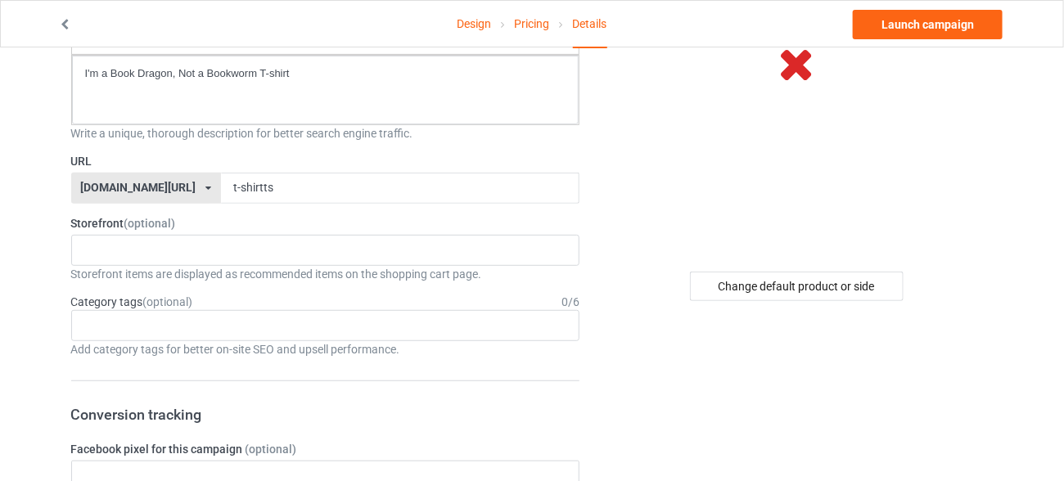
scroll to position [215, 0]
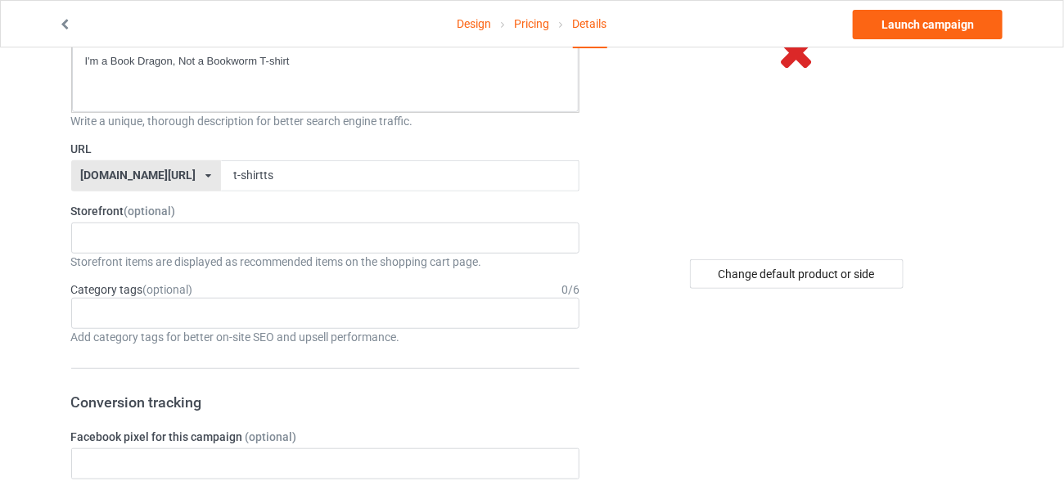
click at [198, 330] on div "Add category tags for better on-site SEO and upsell performance." at bounding box center [325, 337] width 509 height 16
click at [199, 323] on div "Age > [DEMOGRAPHIC_DATA] > 1 Age > [DEMOGRAPHIC_DATA] Months > 1 Month Age > [D…" at bounding box center [325, 313] width 509 height 31
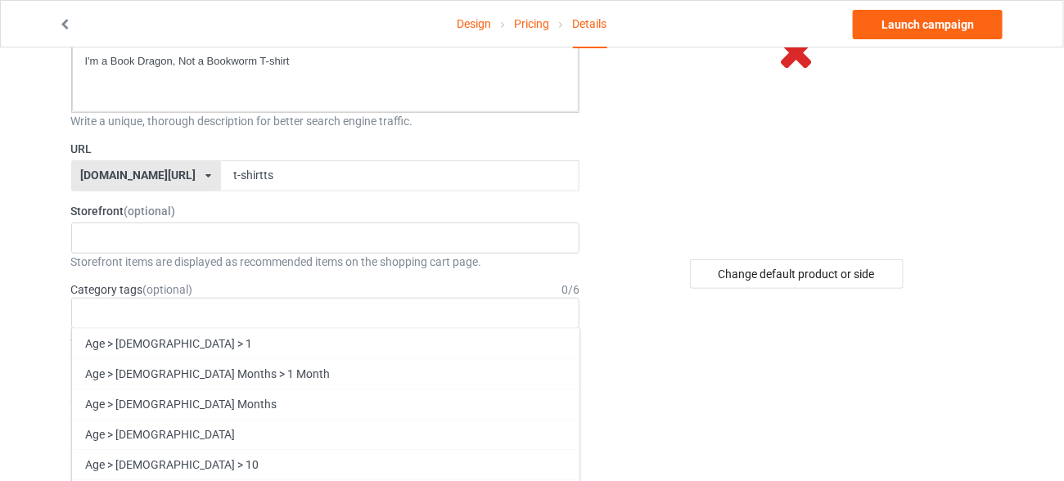
click at [113, 207] on label "Storefront (optional)" at bounding box center [325, 211] width 509 height 16
click at [112, 207] on label "Storefront (optional)" at bounding box center [325, 211] width 509 height 16
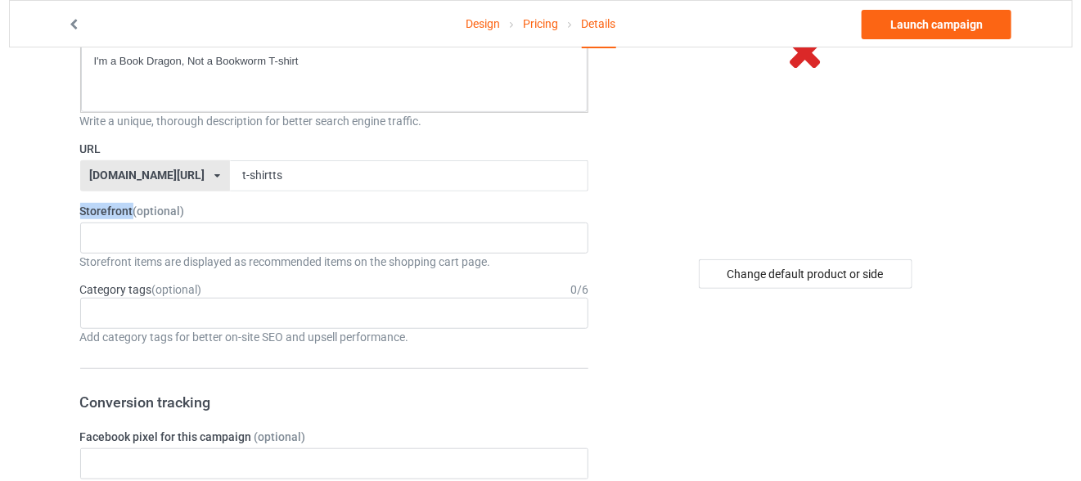
scroll to position [0, 0]
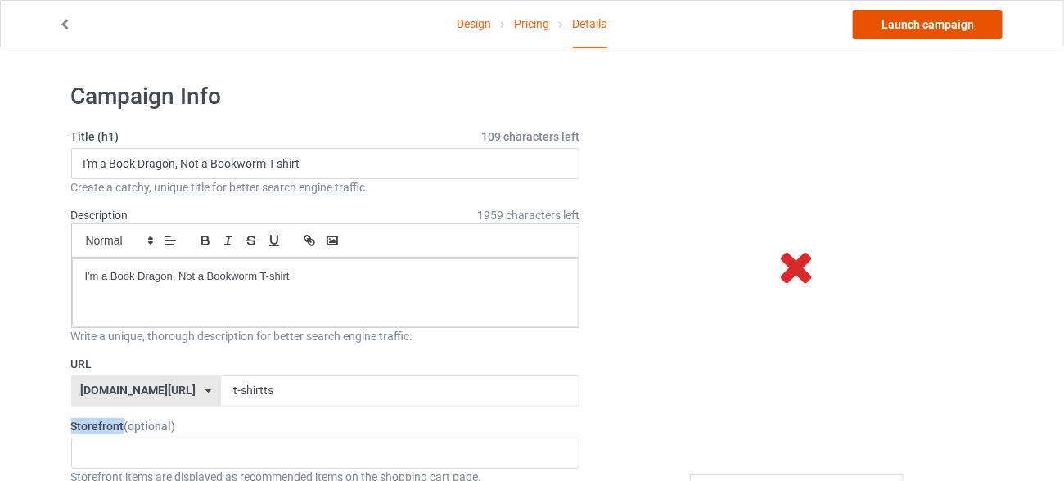
click at [936, 30] on link "Launch campaign" at bounding box center [928, 24] width 150 height 29
